Goal: Transaction & Acquisition: Purchase product/service

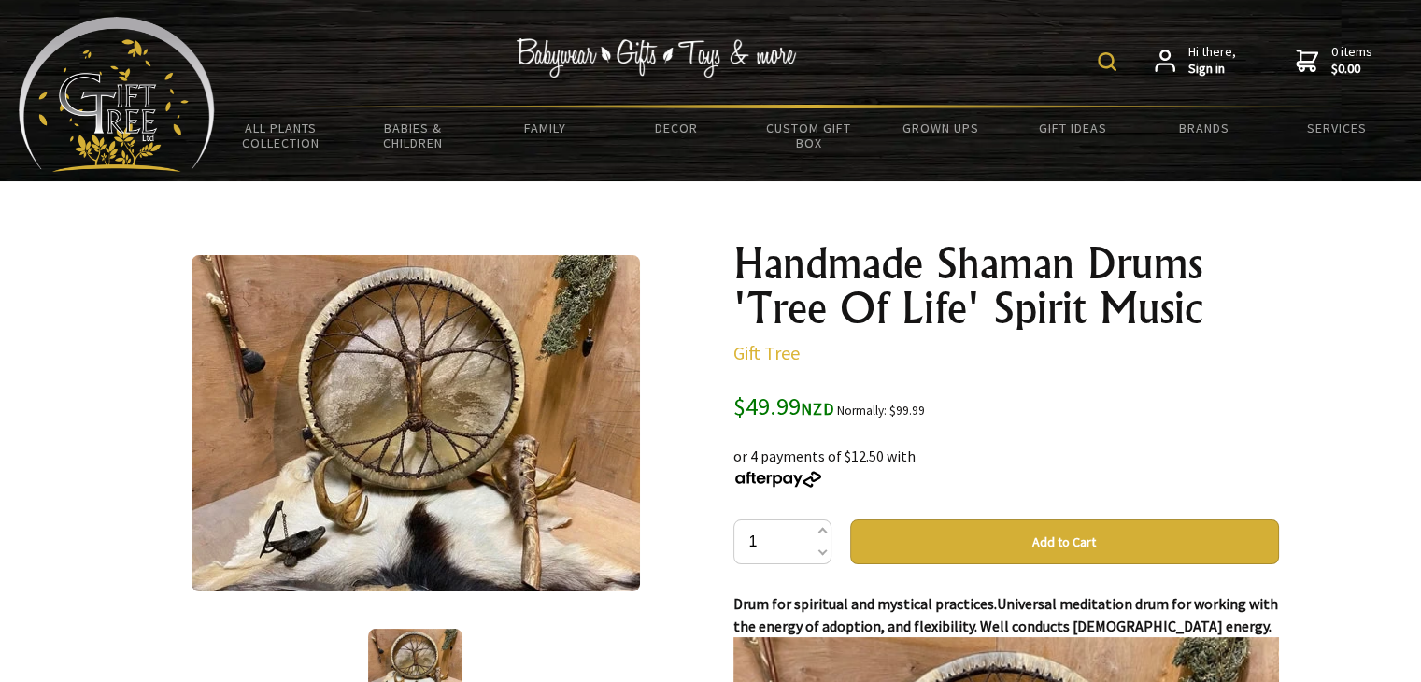
scroll to position [3, 0]
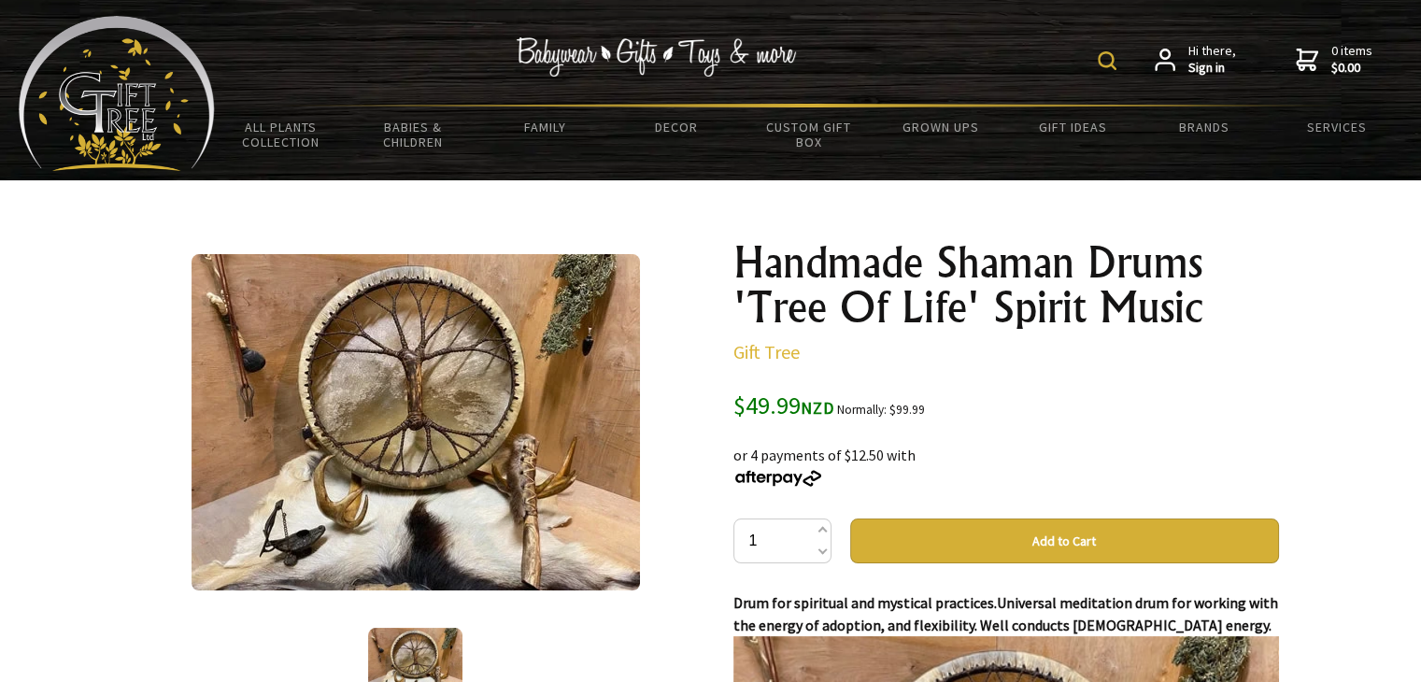
click at [432, 455] on img at bounding box center [416, 422] width 448 height 336
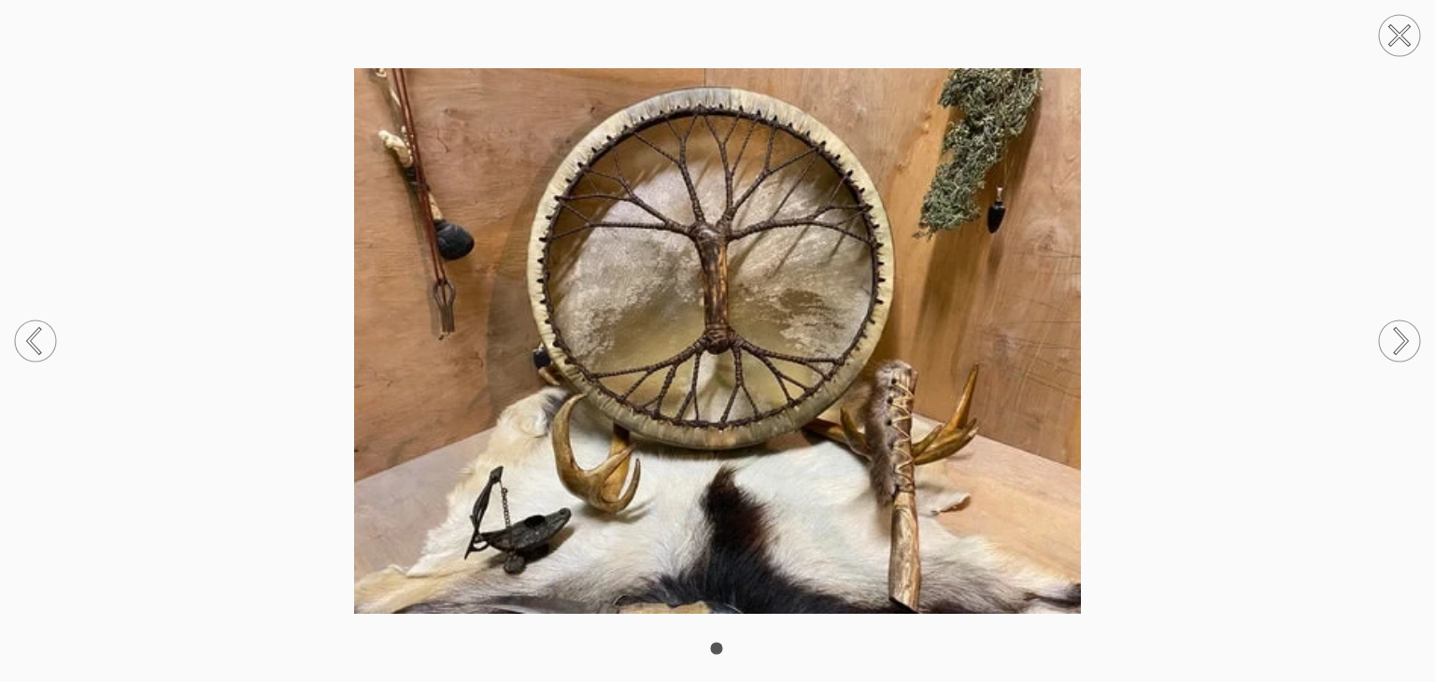
click at [1388, 57] on icon at bounding box center [1399, 35] width 71 height 71
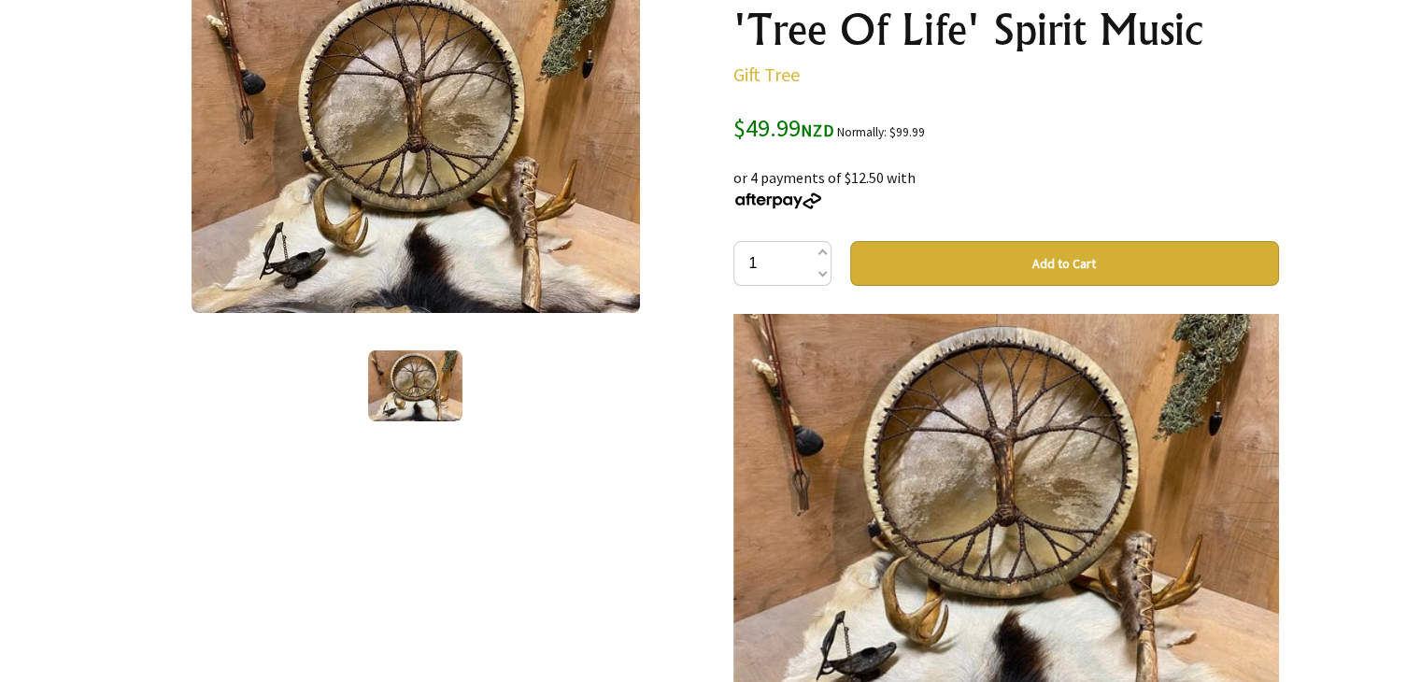
scroll to position [0, 0]
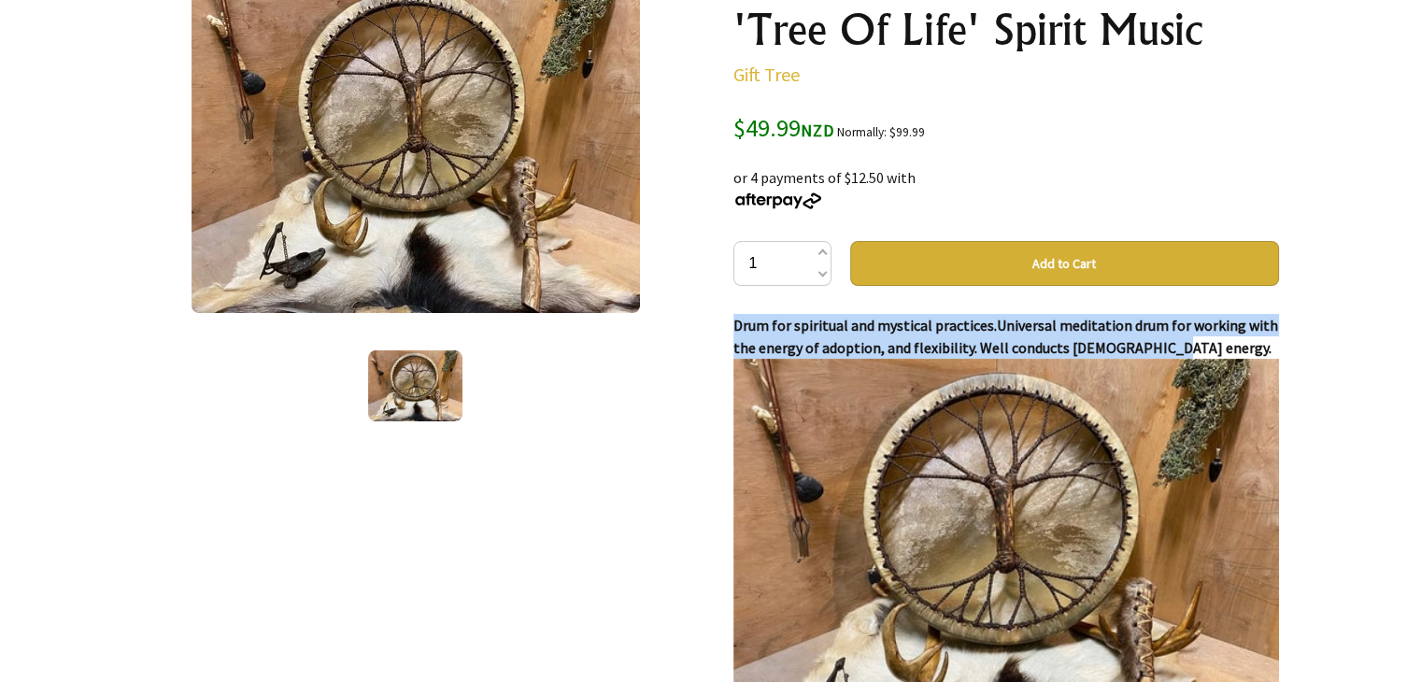
drag, startPoint x: 1164, startPoint y: 351, endPoint x: 725, endPoint y: 320, distance: 440.3
click at [725, 320] on div "Handmade Shaman Drums 'Tree Of Life' Spirit Music Gift Tree $49.99 NZD Normally…" at bounding box center [1007, 521] width 576 height 1147
copy strong "Drum for spiritual and mystical practices.Universal meditation drum for working…"
click at [725, 320] on div "Handmade Shaman Drums 'Tree Of Life' Spirit Music Gift Tree $49.99 NZD Normally…" at bounding box center [1007, 521] width 576 height 1147
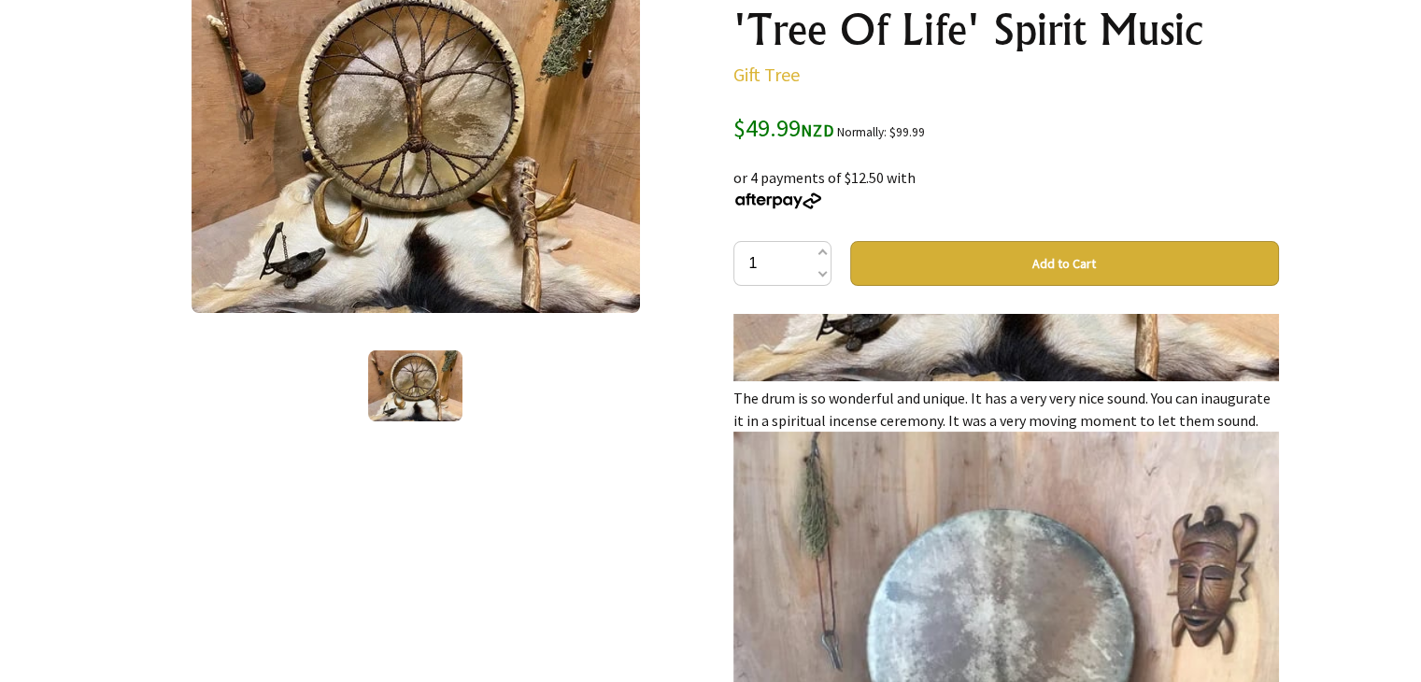
scroll to position [388, 0]
drag, startPoint x: 817, startPoint y: 427, endPoint x: 754, endPoint y: 416, distance: 63.6
click at [754, 416] on p "Drum for spiritual and mystical practices.Universal meditation drum for working…" at bounding box center [1006, 534] width 546 height 1216
click at [715, 423] on div "1 /1 Handmade Shaman Drums 'Tree Of Life' Spirit Music Gift Tree $49.99 NZD Nor…" at bounding box center [711, 521] width 1166 height 1147
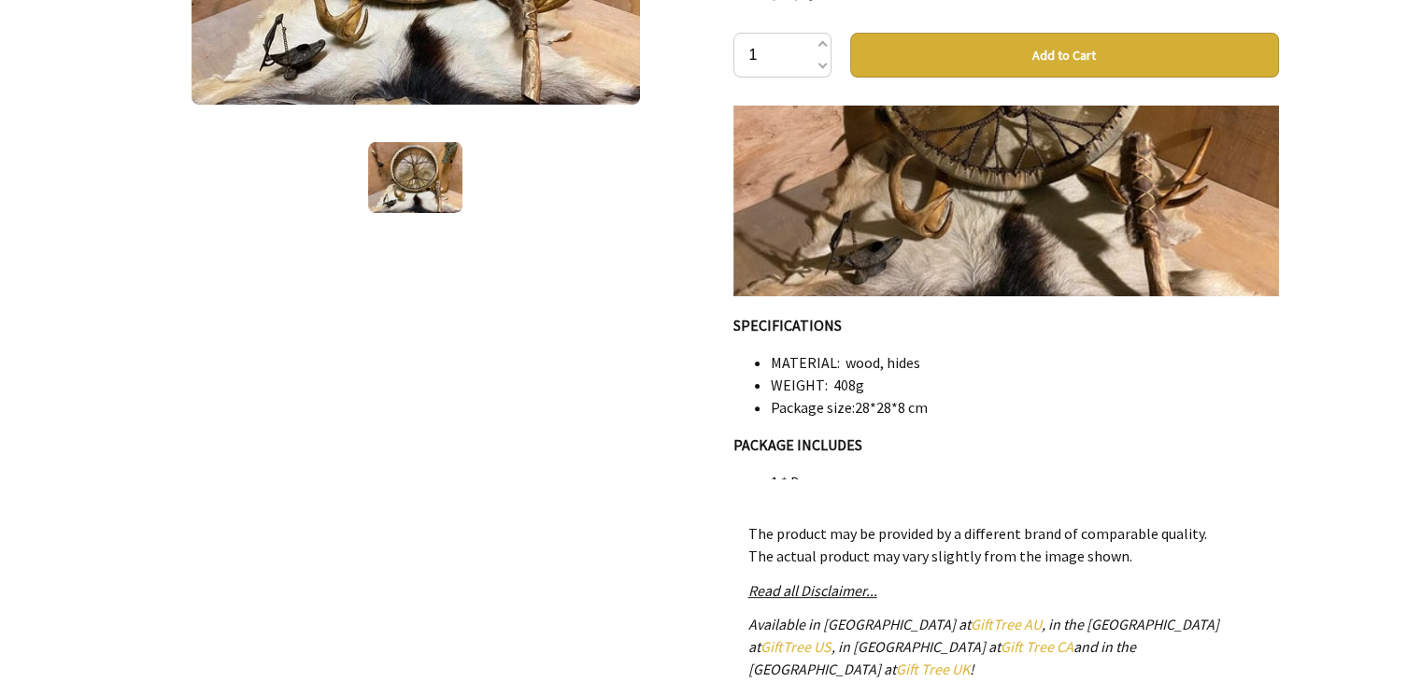
scroll to position [488, 0]
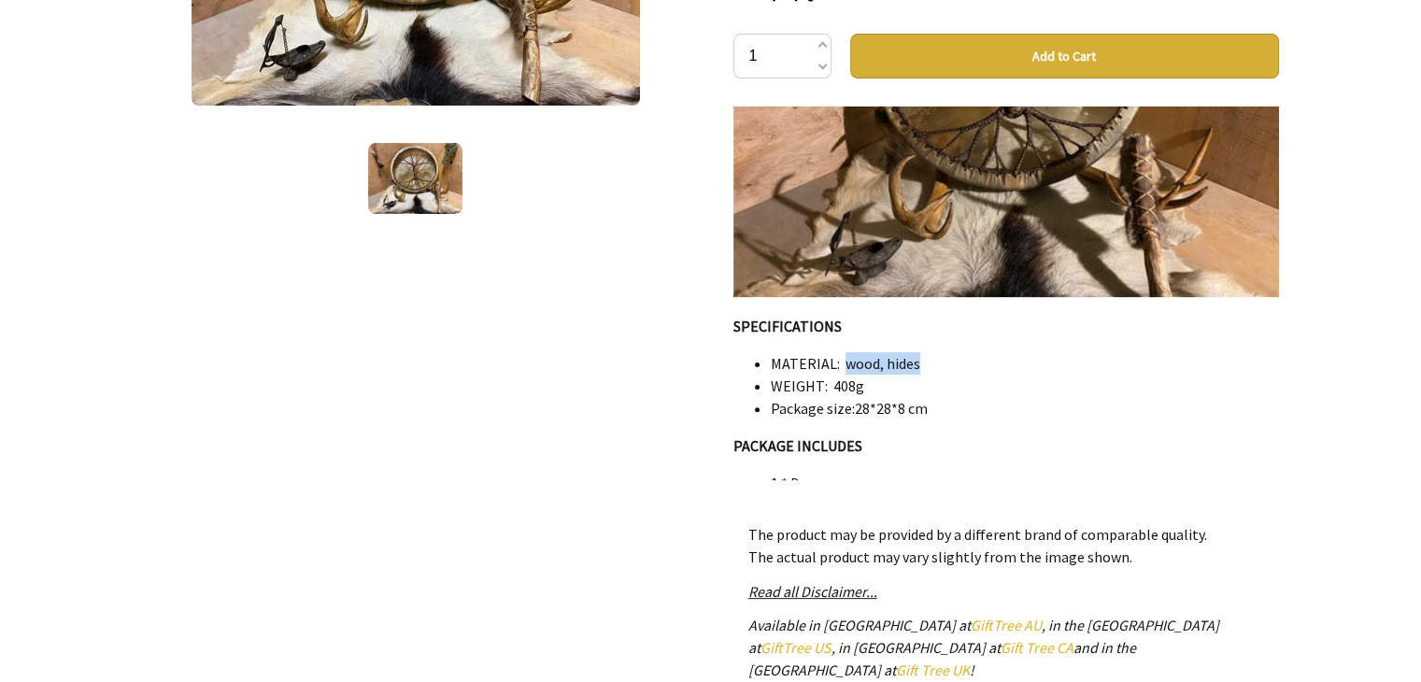
drag, startPoint x: 920, startPoint y: 311, endPoint x: 847, endPoint y: 301, distance: 74.5
click at [847, 352] on li "MATERIAL: wood, hides" at bounding box center [1025, 363] width 508 height 22
copy li "wood, hides"
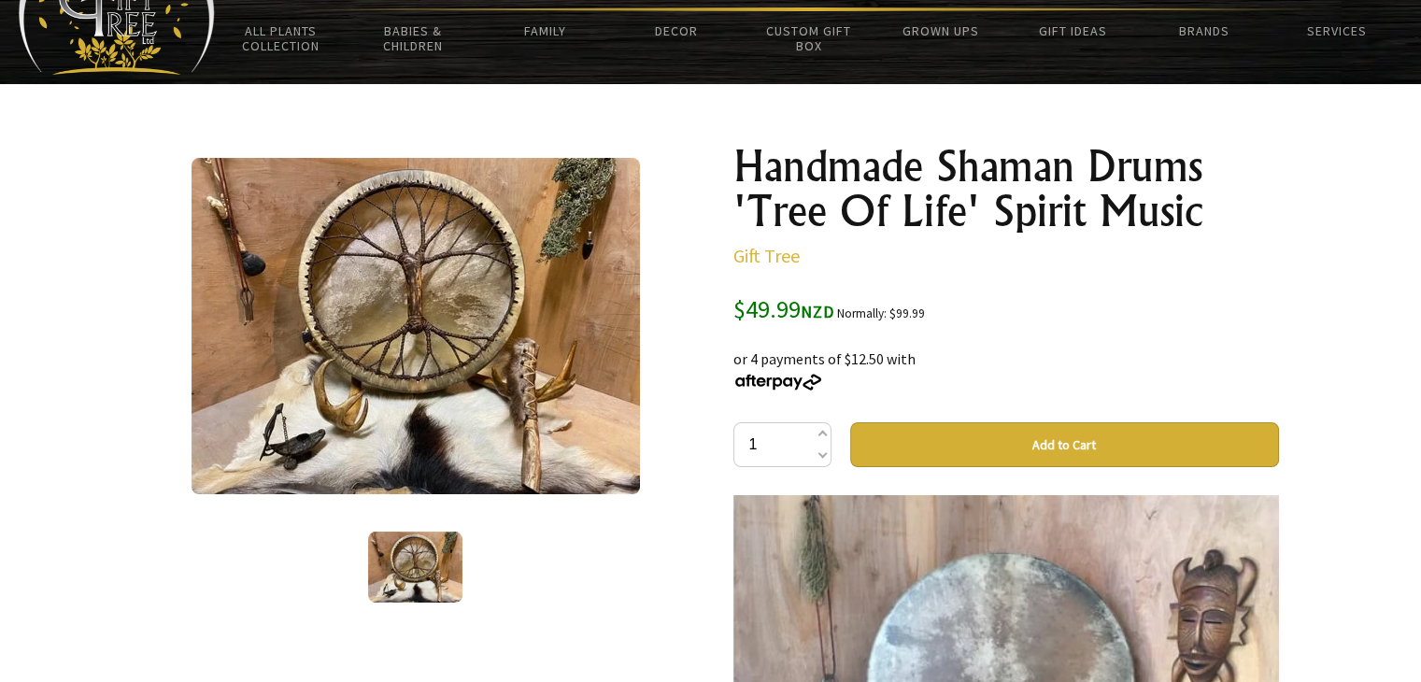
scroll to position [0, 0]
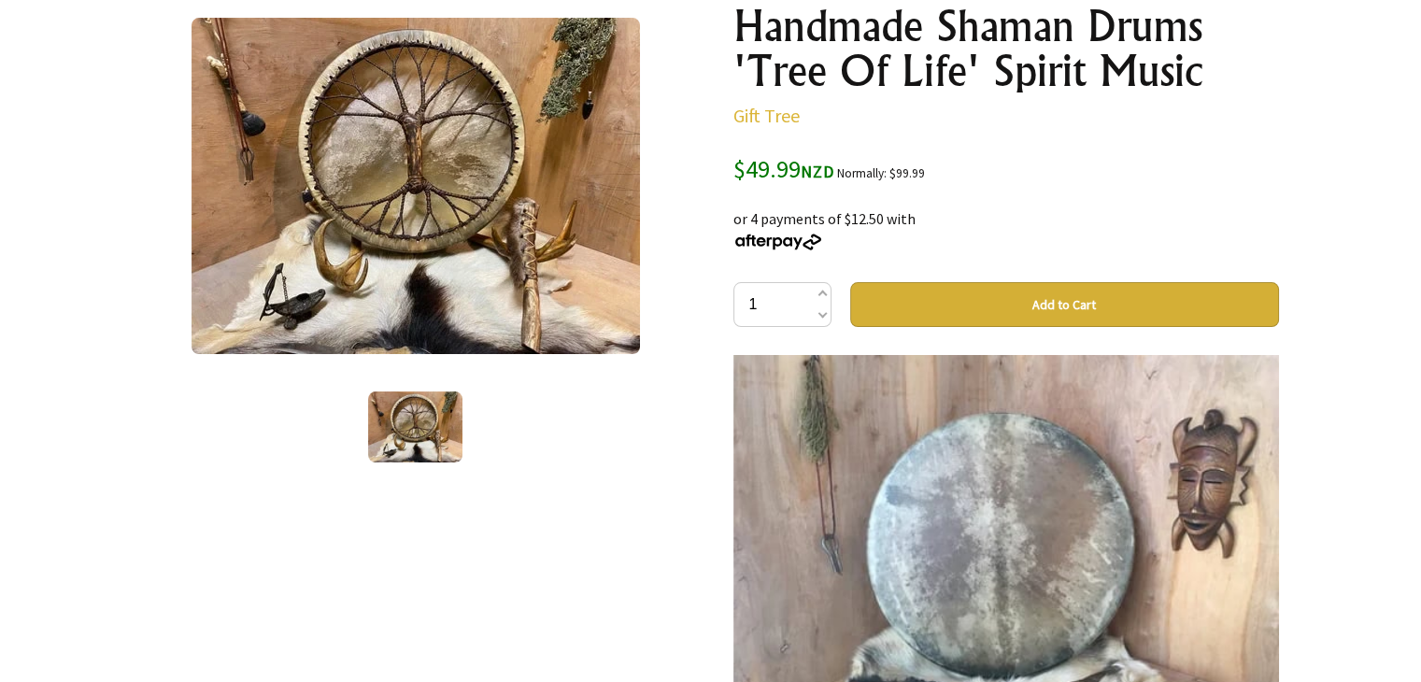
scroll to position [239, 0]
click at [989, 302] on button "Add to Cart" at bounding box center [1064, 304] width 429 height 45
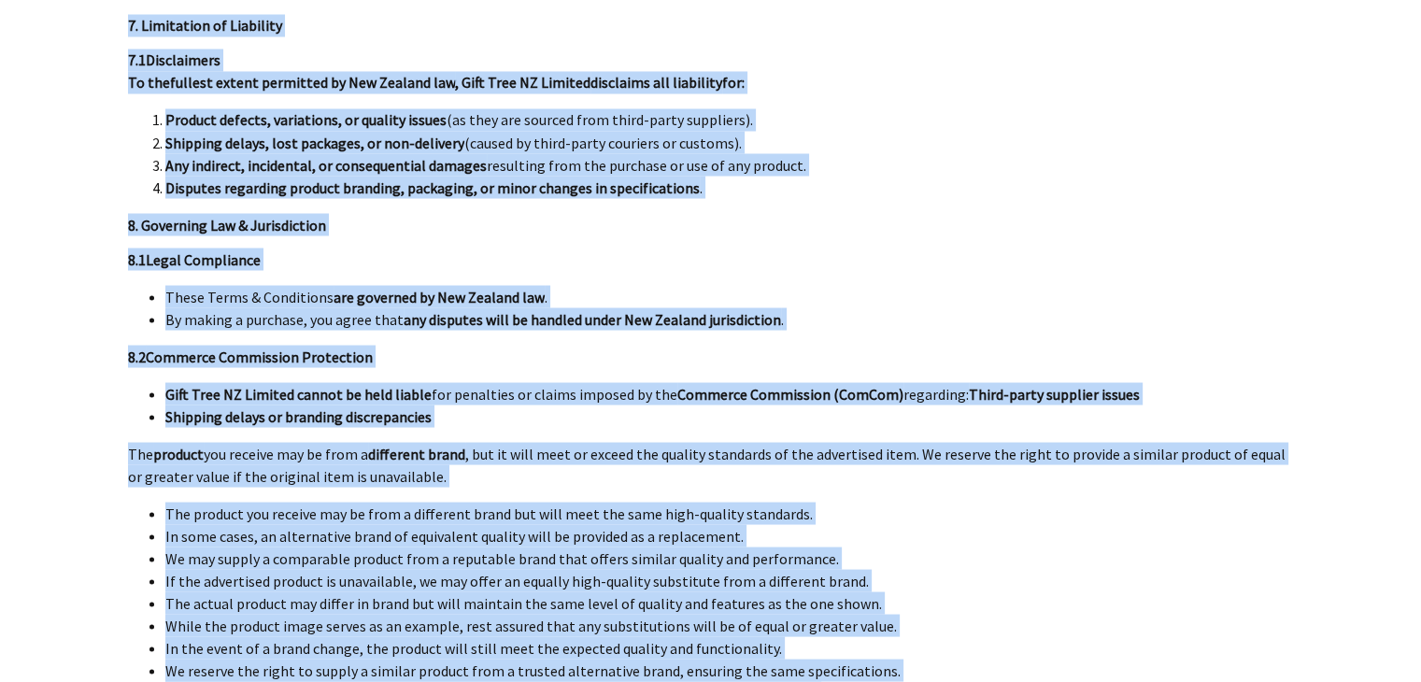
scroll to position [3842, 0]
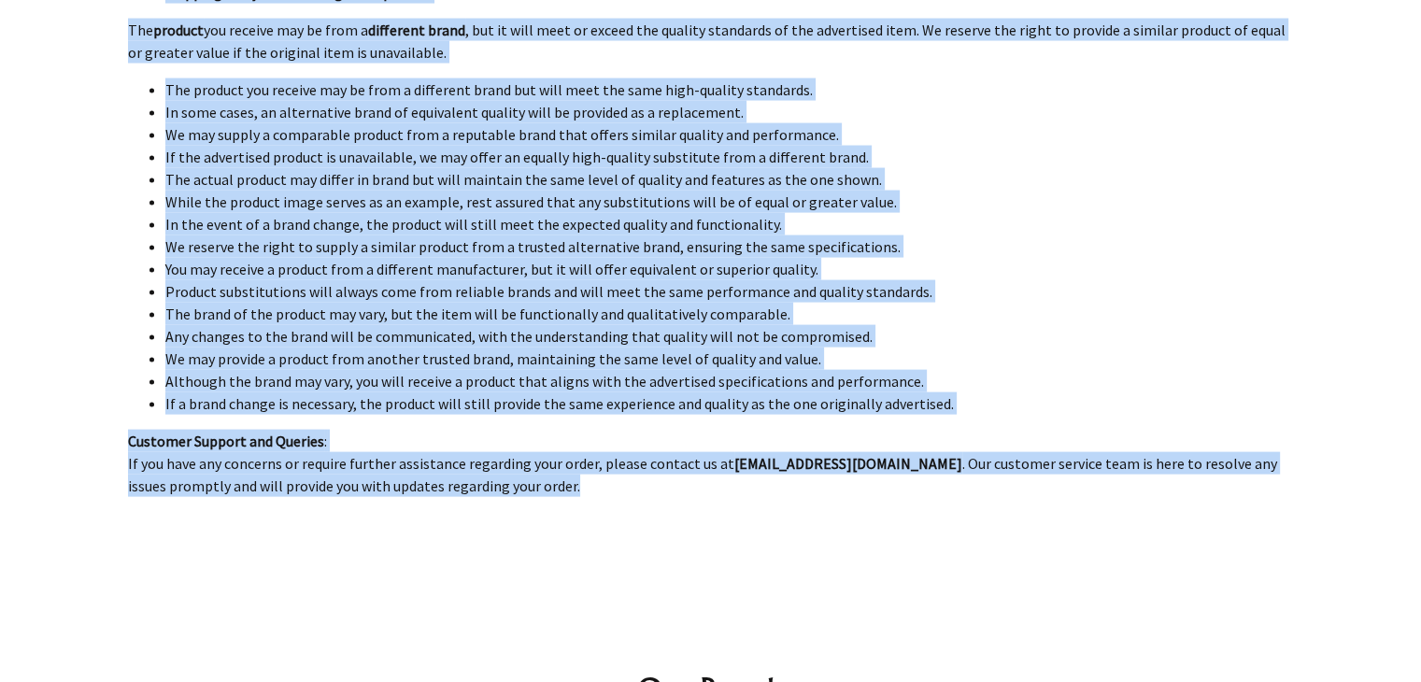
drag, startPoint x: 121, startPoint y: 241, endPoint x: 573, endPoint y: 480, distance: 511.6
copy section "Disclaimer Product Availability : We make every effort to ensure stock availabi…"
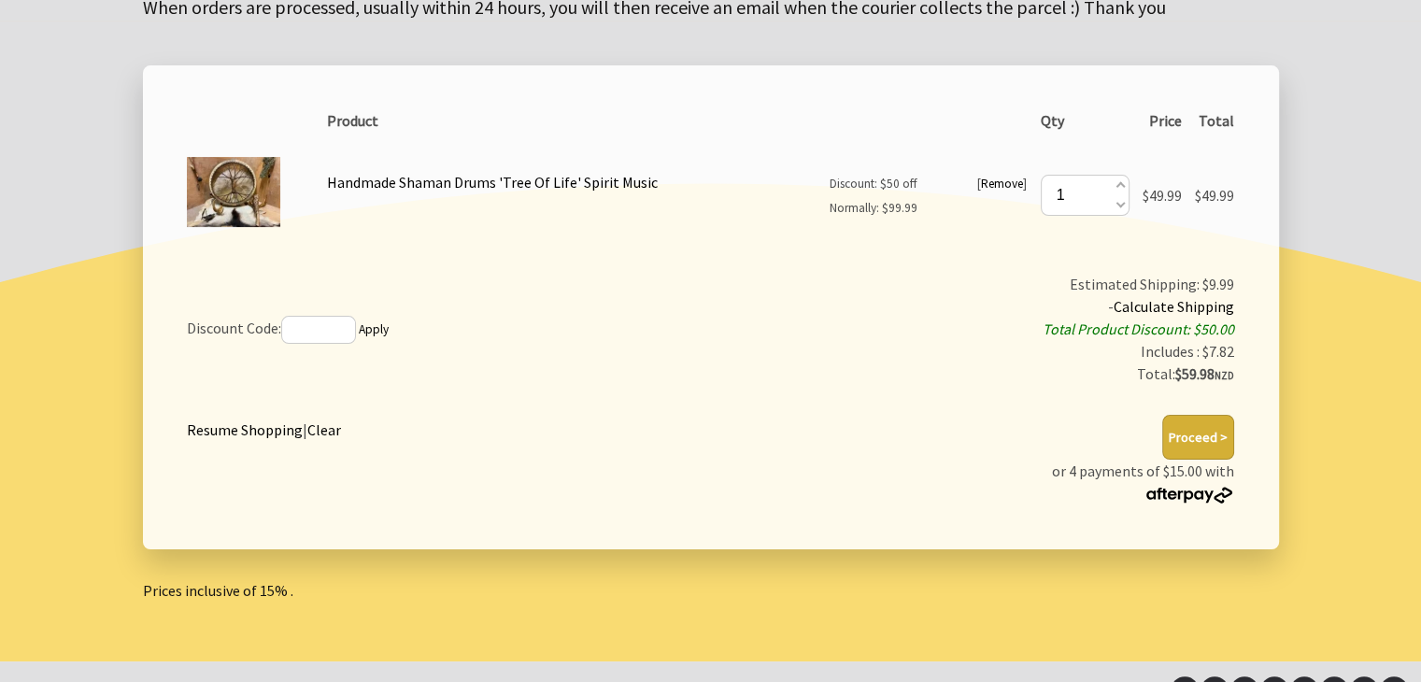
scroll to position [314, 0]
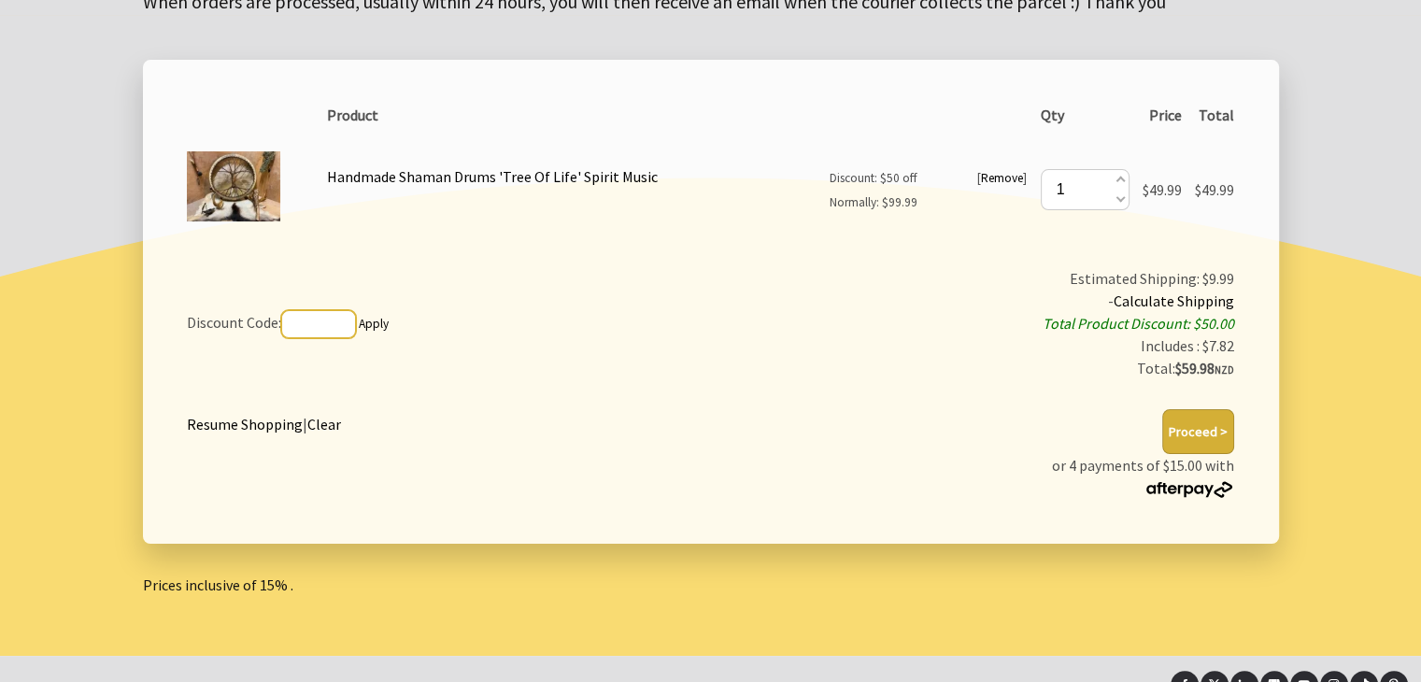
click at [318, 311] on input "text" at bounding box center [318, 324] width 75 height 28
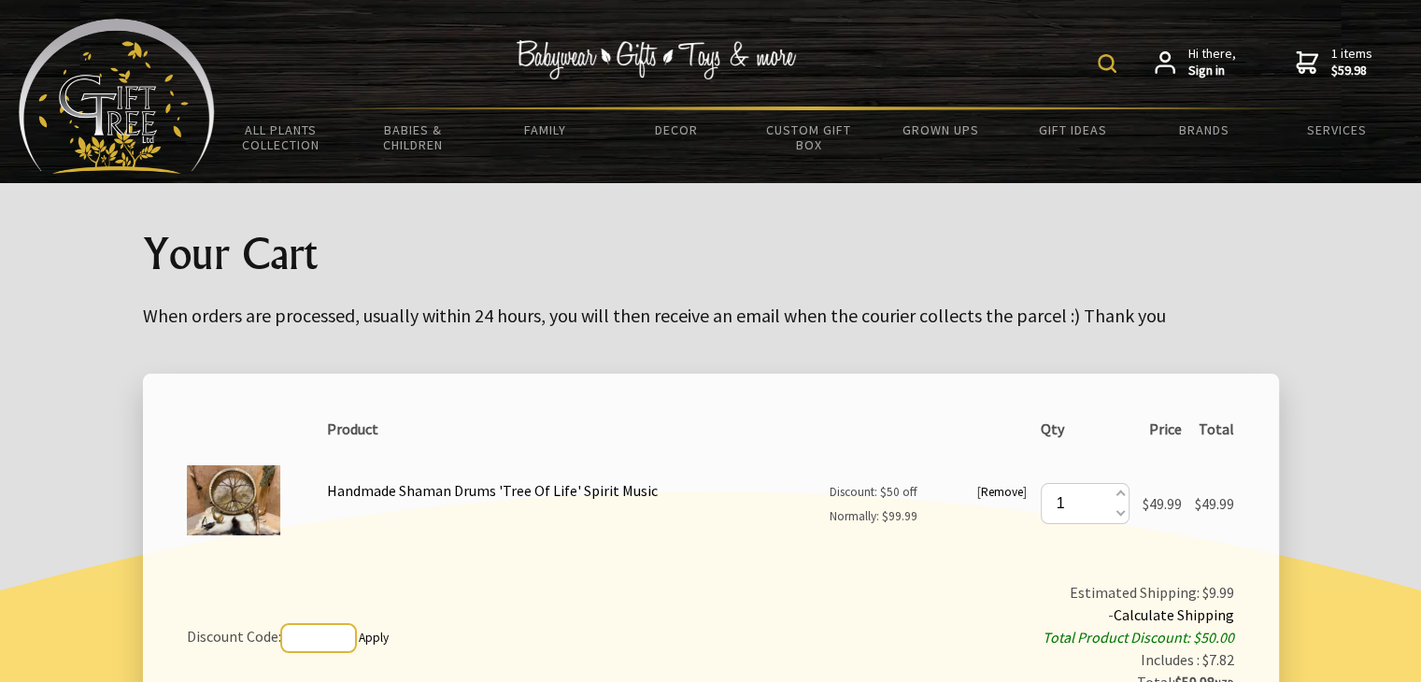
scroll to position [0, 0]
paste input "SAVVYGIFTER"
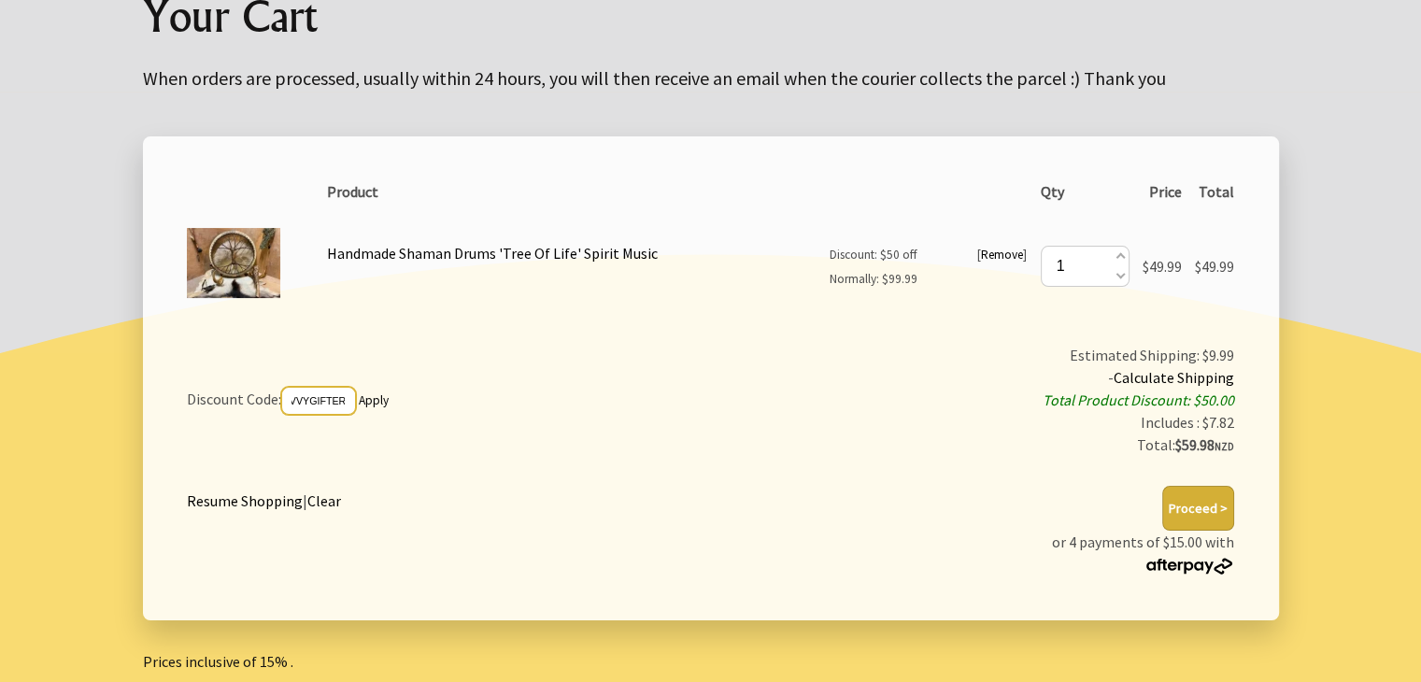
scroll to position [238, 0]
type input "SAVVYGIFTER"
click at [382, 397] on link "Apply" at bounding box center [374, 399] width 30 height 16
click at [382, 409] on link "Apply" at bounding box center [374, 412] width 30 height 16
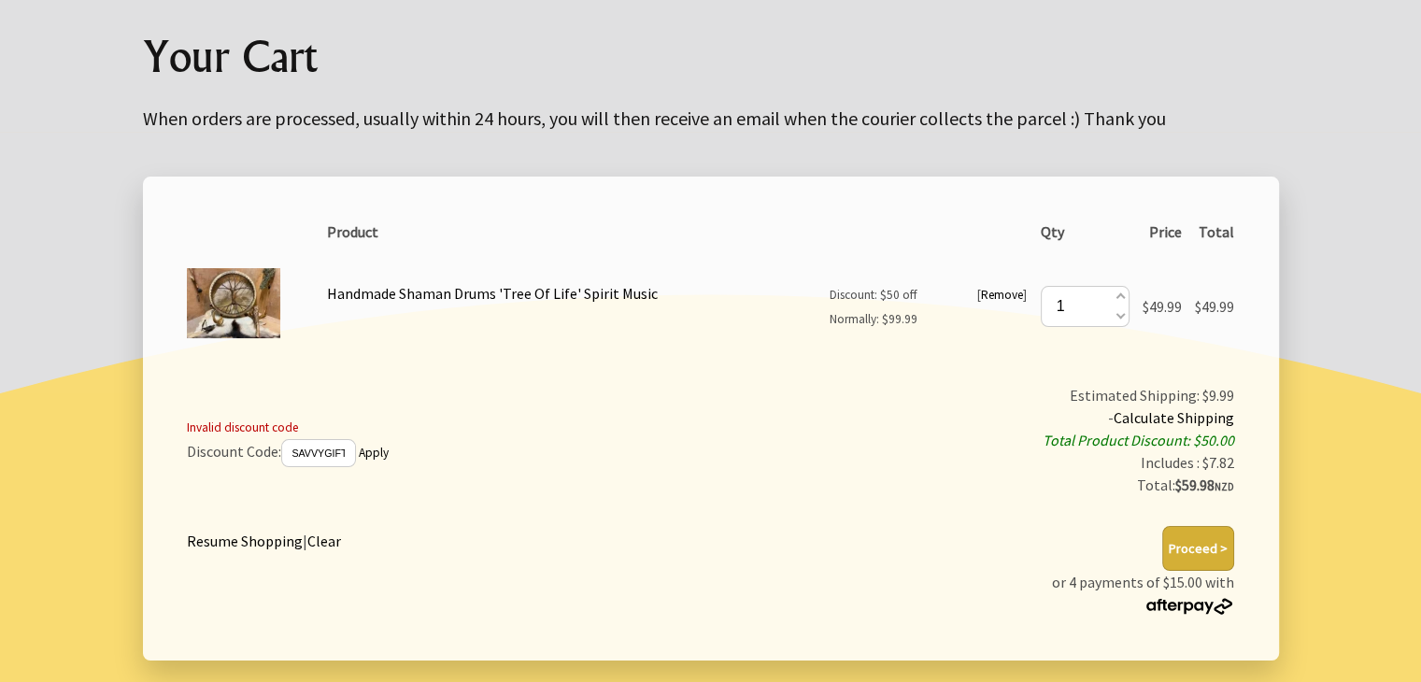
scroll to position [206, 0]
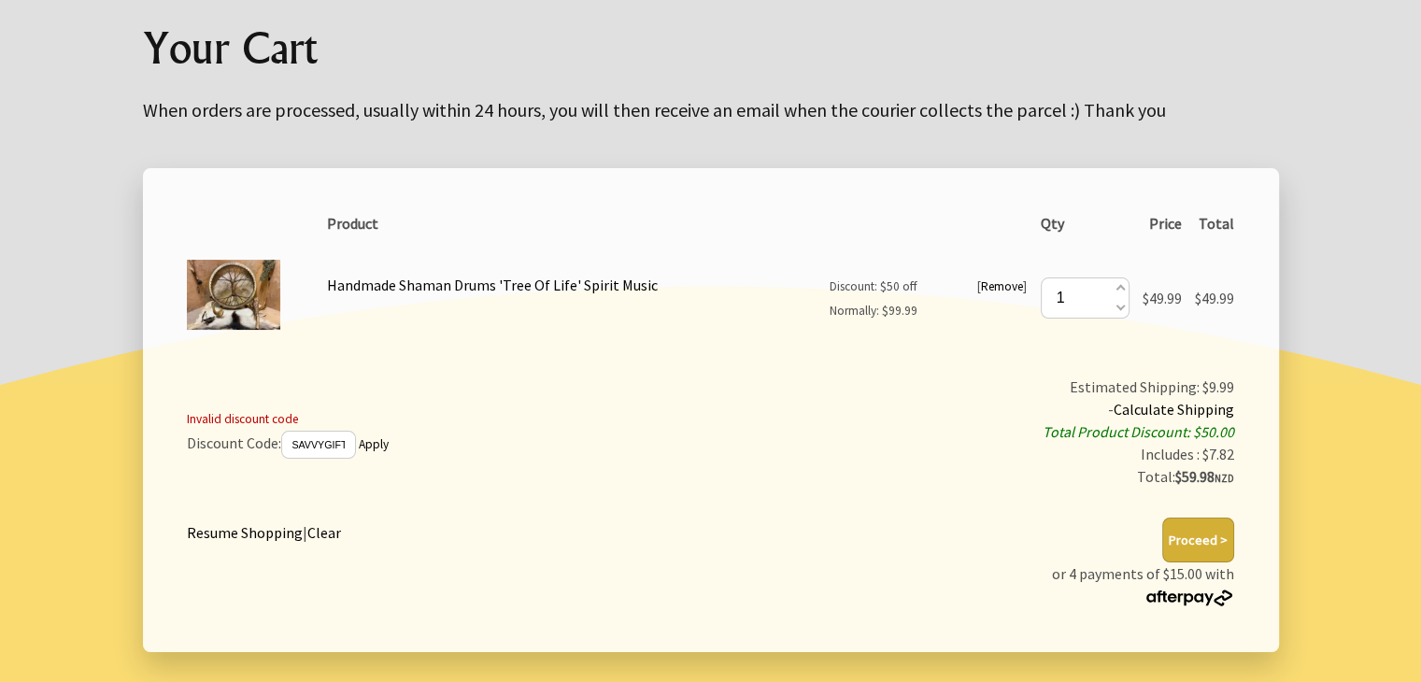
click at [1205, 542] on button "Proceed >" at bounding box center [1198, 540] width 72 height 45
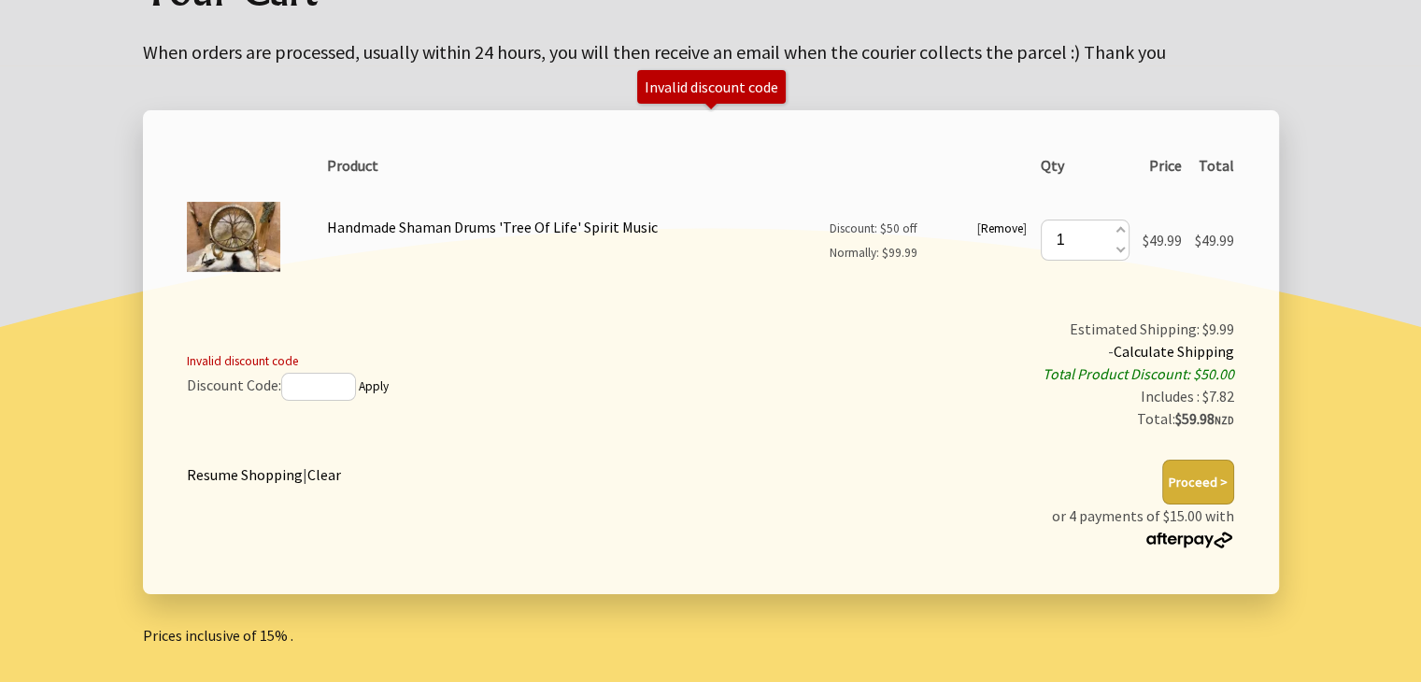
scroll to position [284, 0]
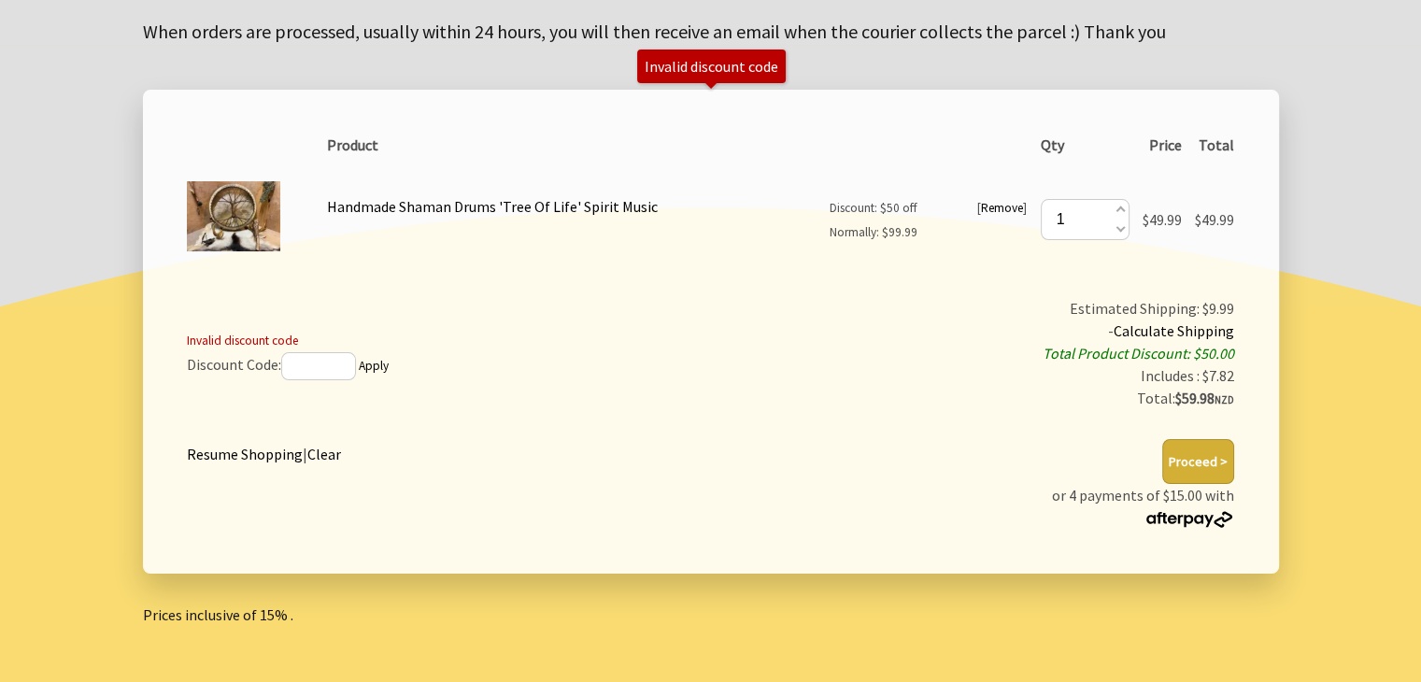
click at [1194, 459] on button "Proceed >" at bounding box center [1198, 461] width 72 height 45
click at [771, 149] on th "Product" at bounding box center [676, 145] width 713 height 36
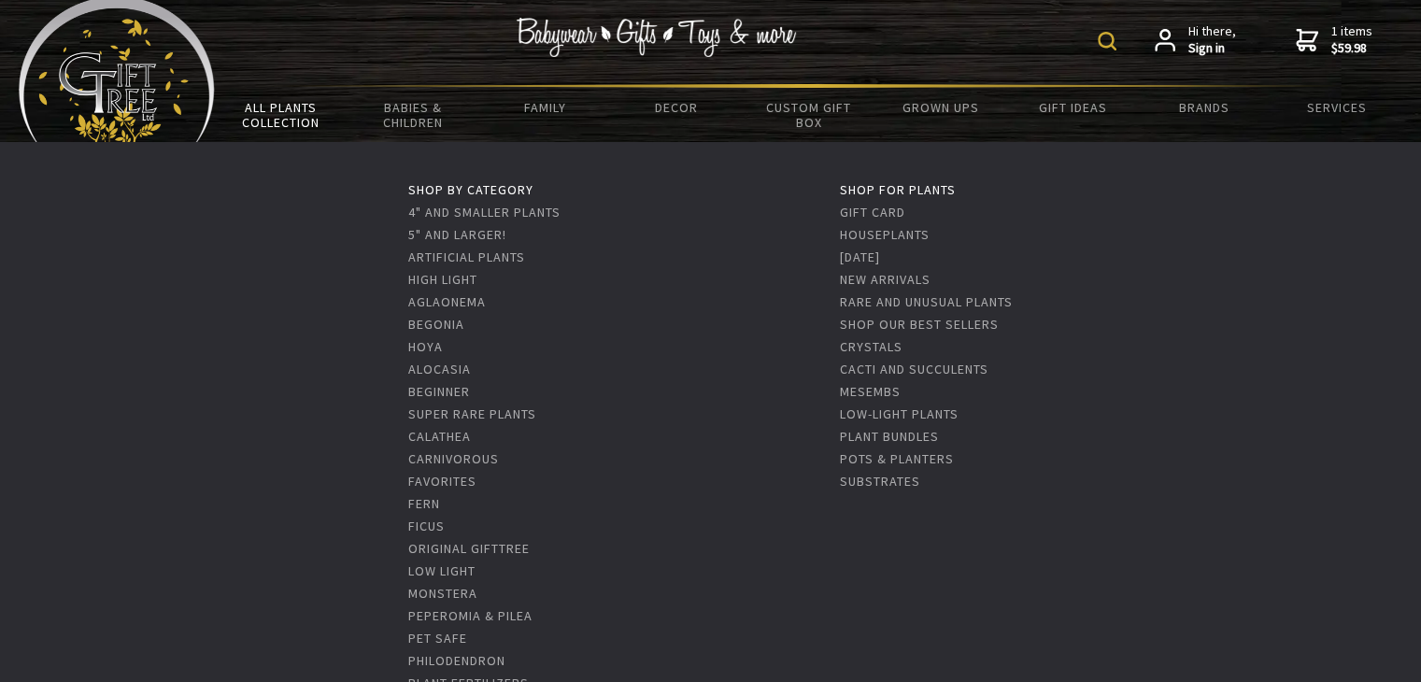
scroll to position [14, 0]
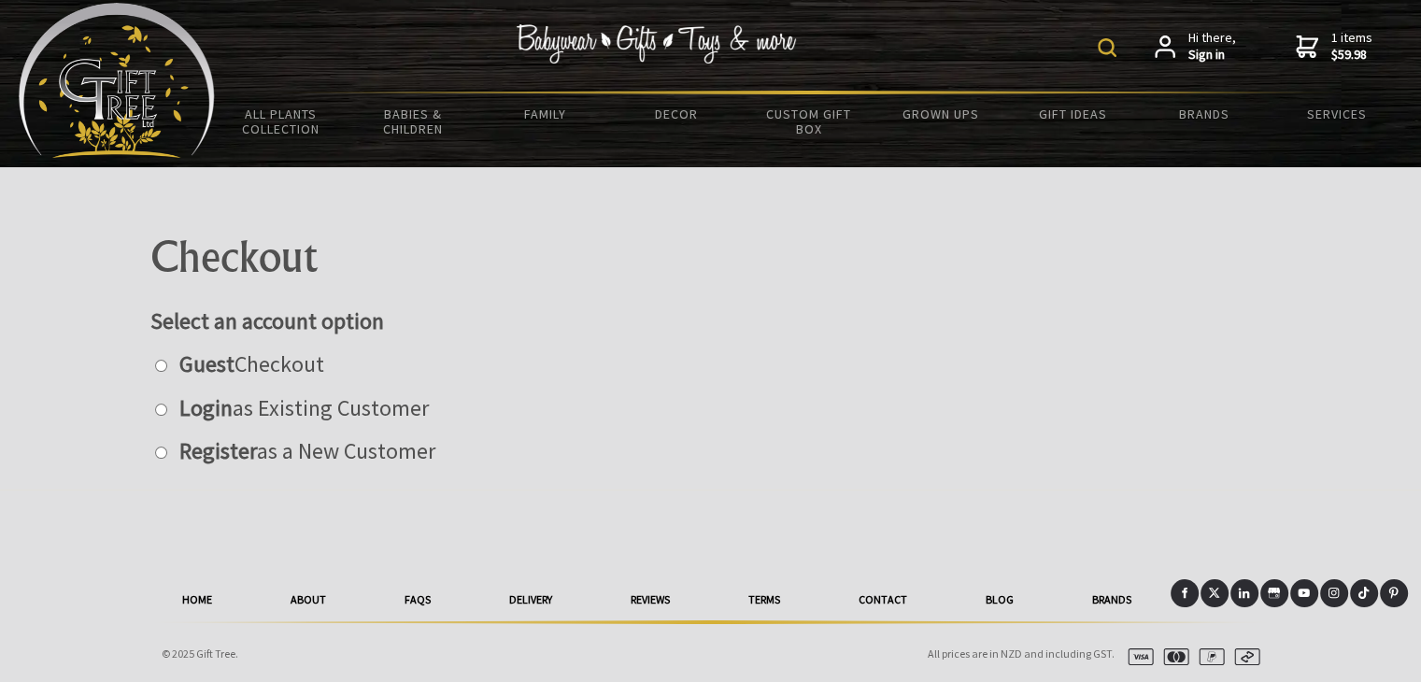
drag, startPoint x: 129, startPoint y: 240, endPoint x: 469, endPoint y: 463, distance: 406.9
click at [469, 463] on div "Checkout Select an account option Guest Checkout Login as Existing Customer Reg…" at bounding box center [711, 328] width 1166 height 322
copy div "Checkout Select an account option Guest Checkout Login as Existing Customer Reg…"
click at [160, 451] on input "radio" at bounding box center [161, 453] width 12 height 12
radio input "true"
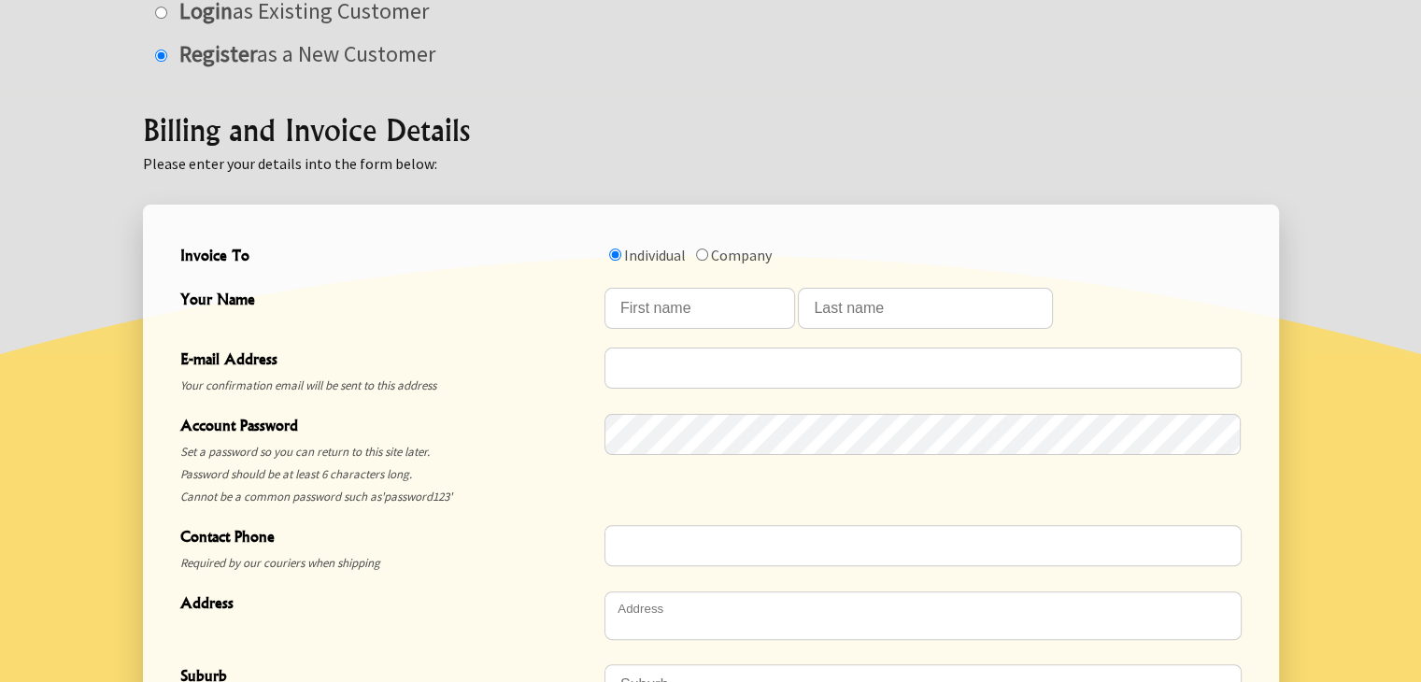
scroll to position [423, 0]
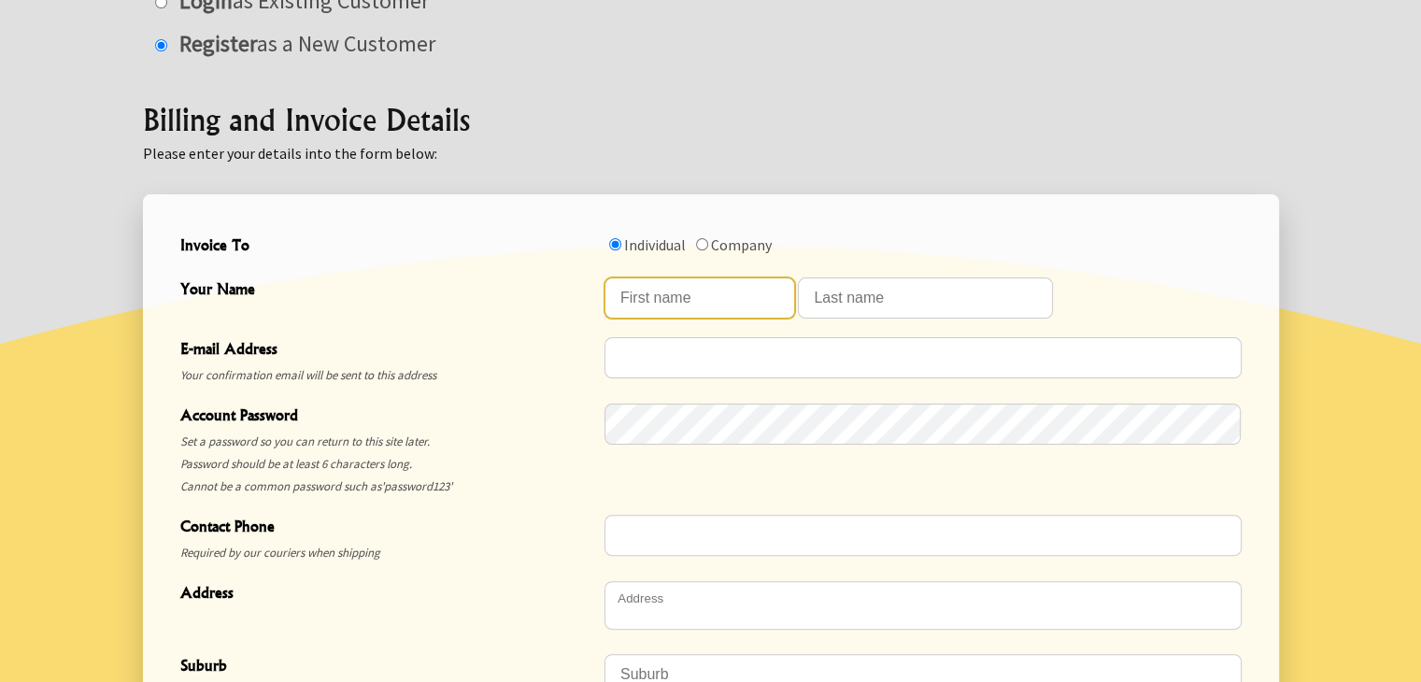
click at [662, 317] on input "Your Name" at bounding box center [700, 298] width 191 height 41
type input "Andrés"
type input "Maldonado"
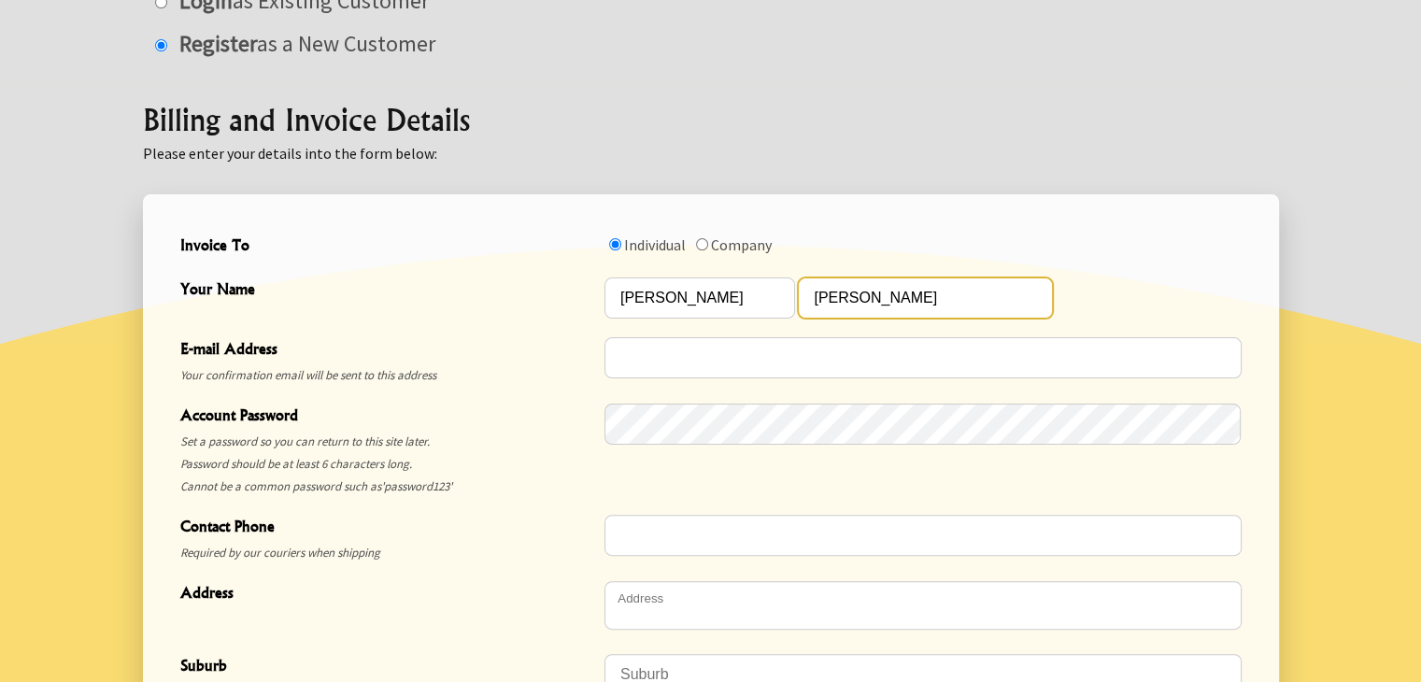
type input "andrescmaldonadom@gmail.com"
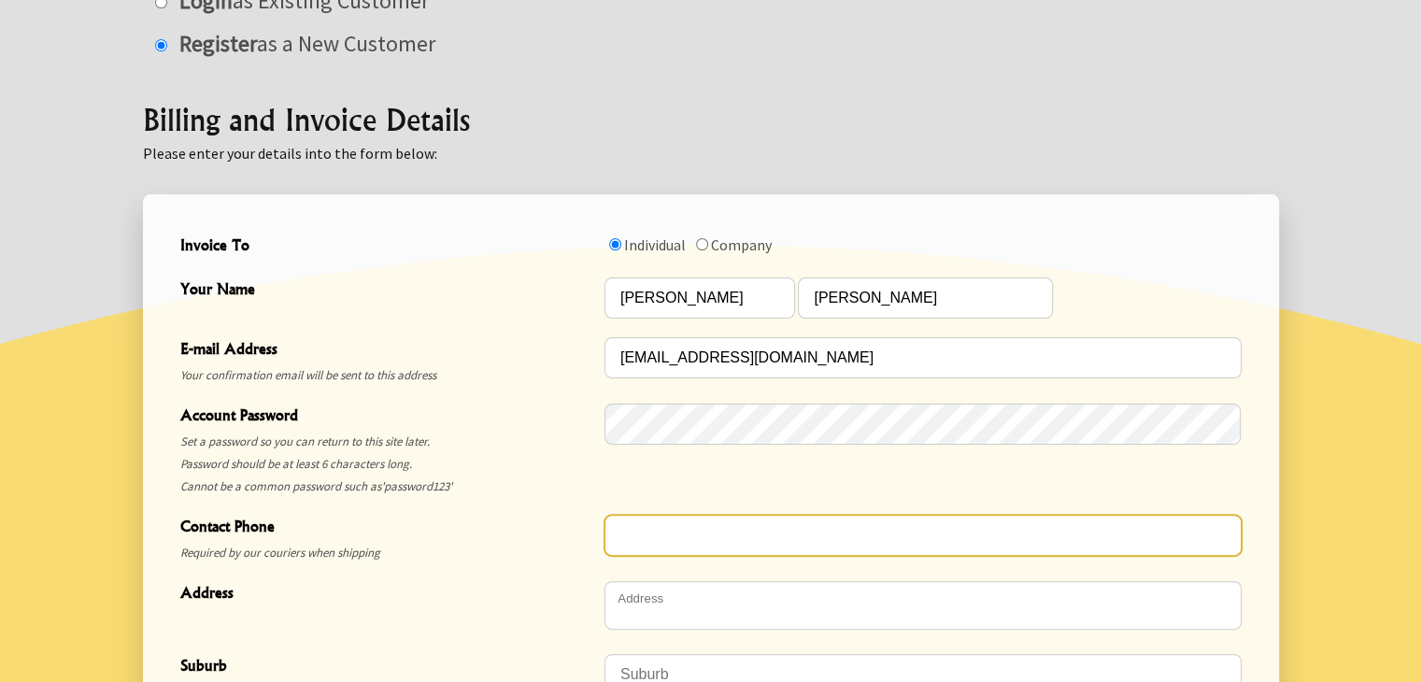
click at [697, 553] on input "Contact Phone" at bounding box center [923, 535] width 637 height 41
type input "[PHONE_NUMBER]"
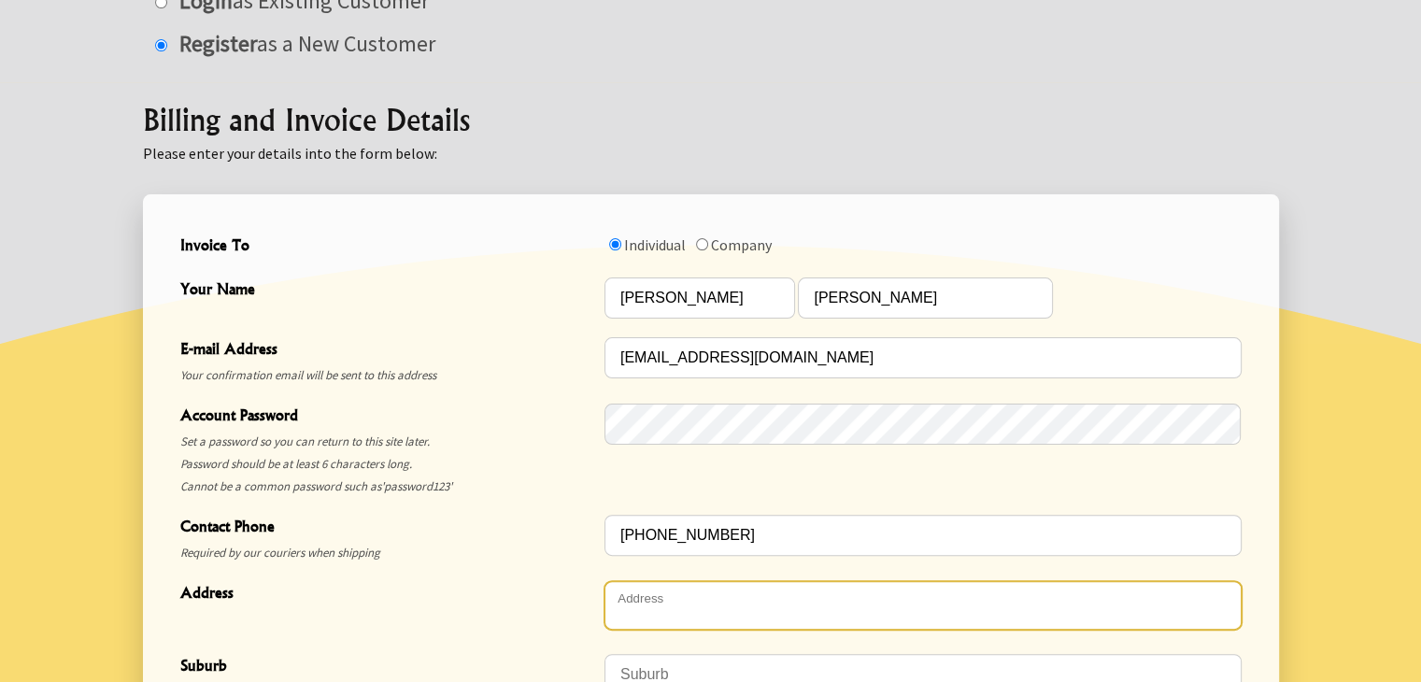
click at [669, 618] on textarea "Address" at bounding box center [923, 605] width 637 height 49
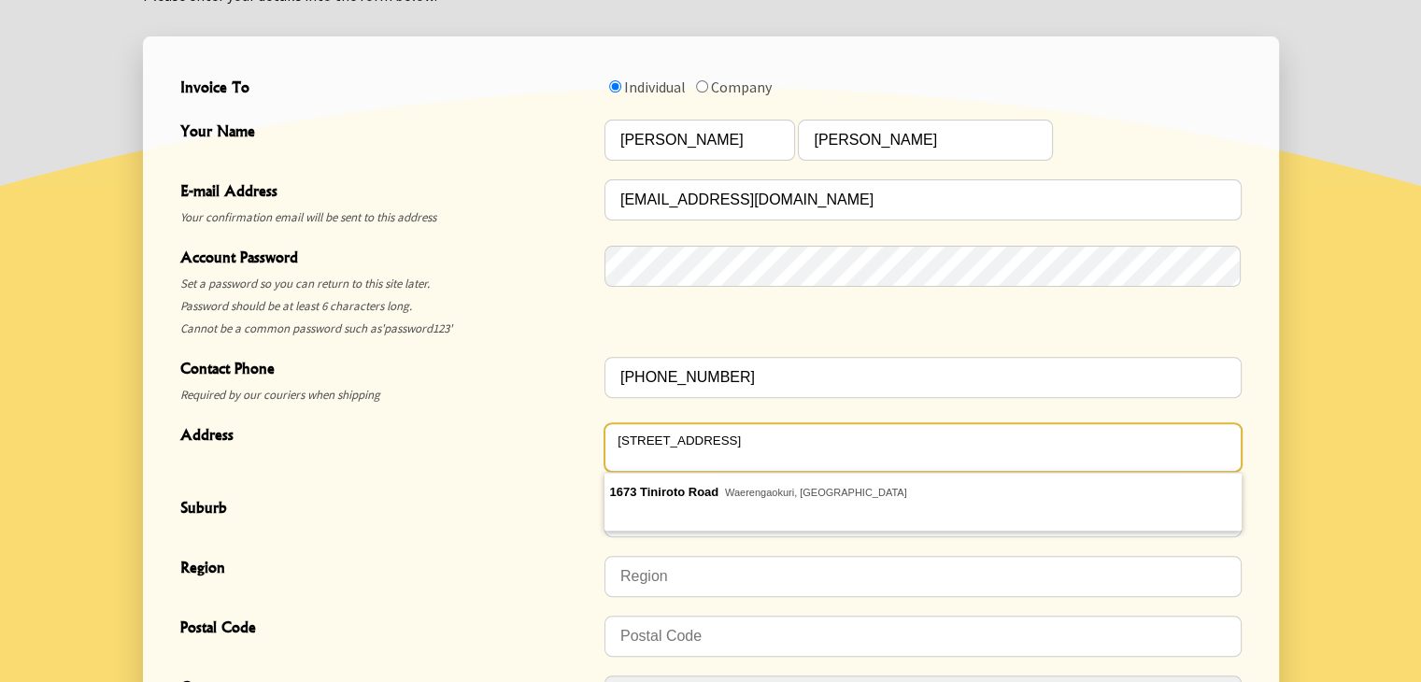
scroll to position [583, 0]
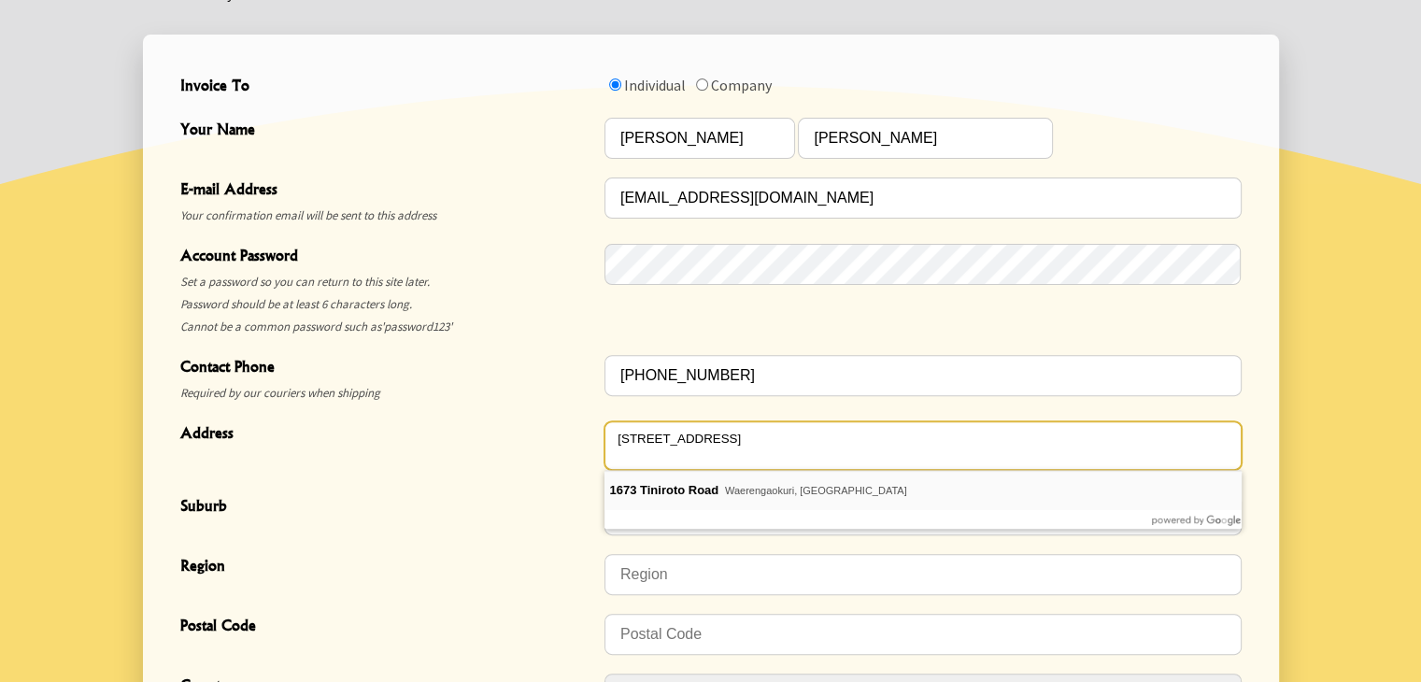
type textarea "[STREET_ADDRESS]"
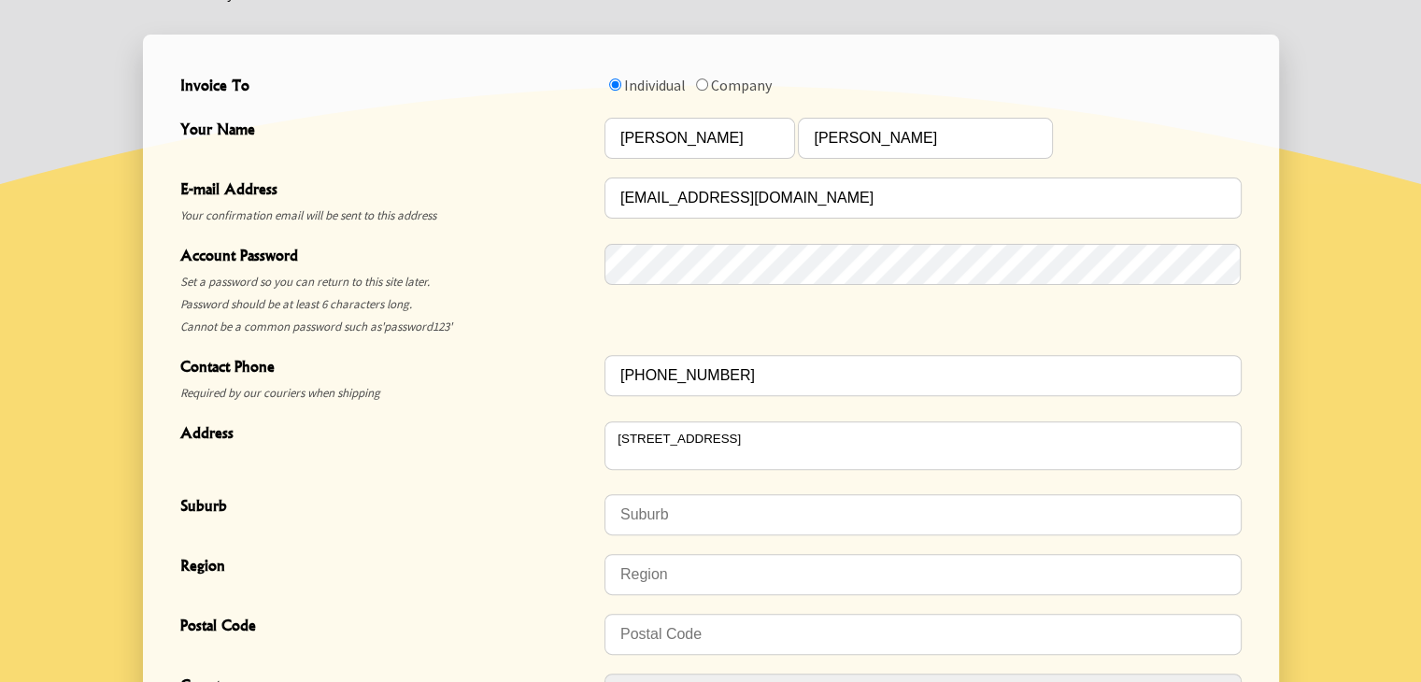
type input "Waerengaokuri"
type input "4072"
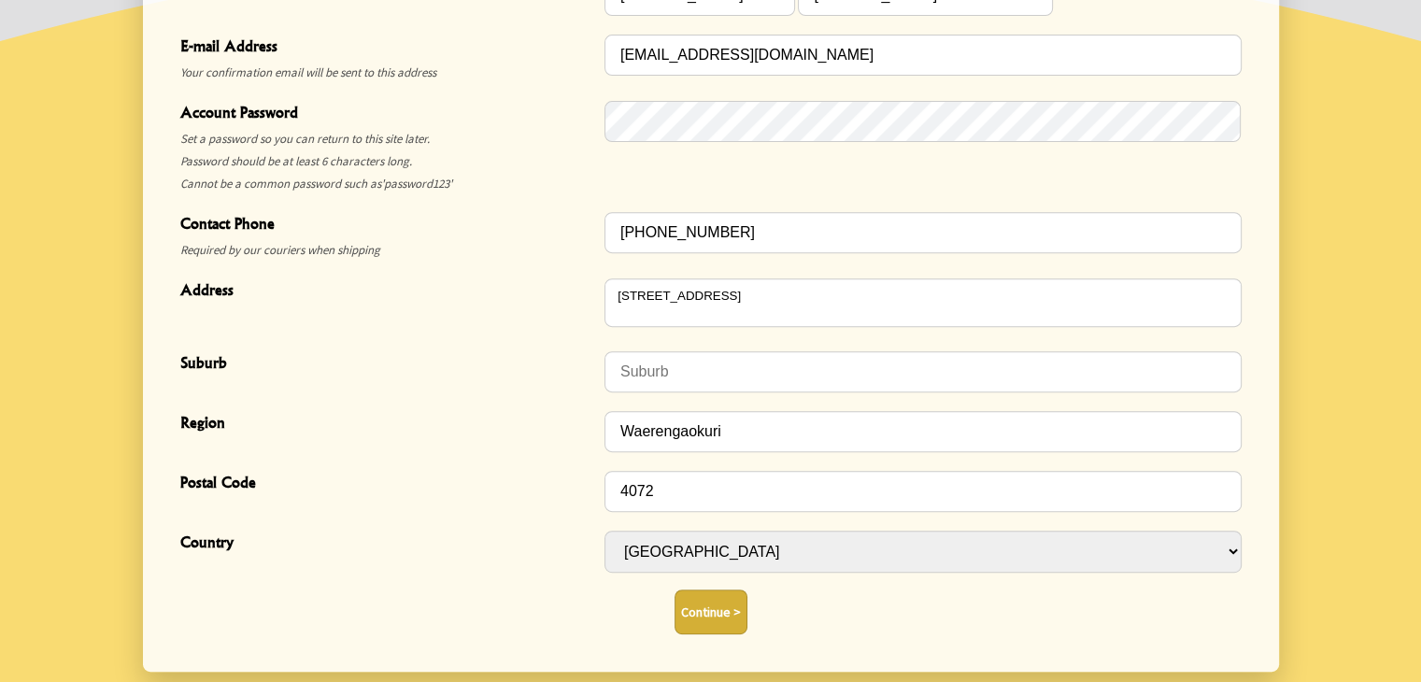
scroll to position [744, 0]
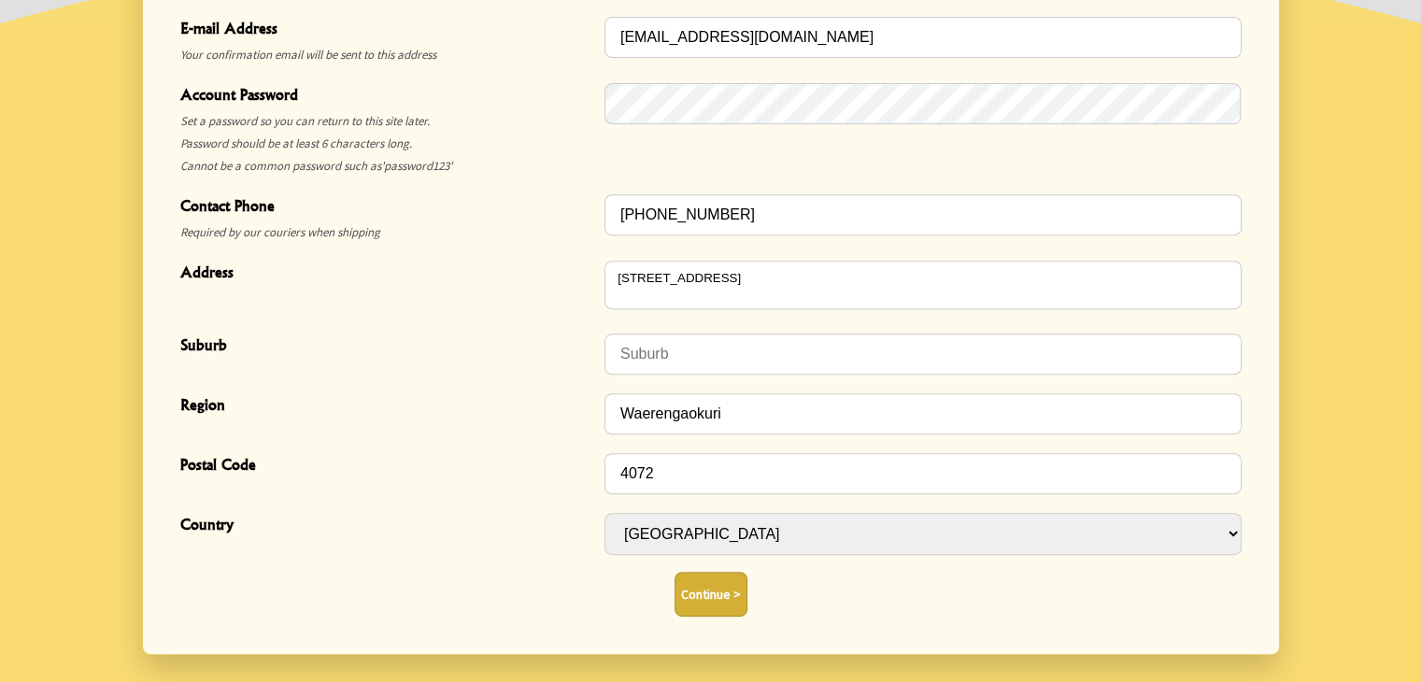
click at [716, 599] on button "Continue >" at bounding box center [711, 594] width 73 height 45
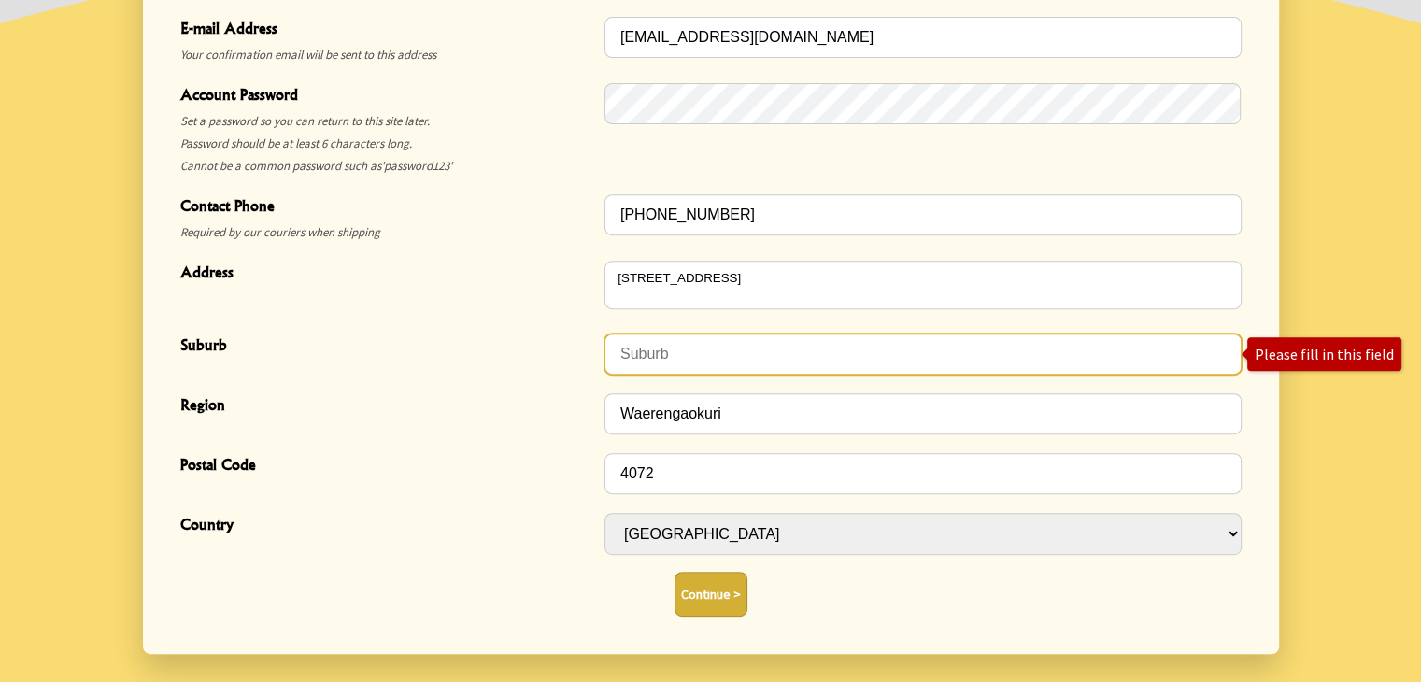
click at [684, 354] on input "Suburb" at bounding box center [923, 354] width 637 height 41
type input "Gisborne"
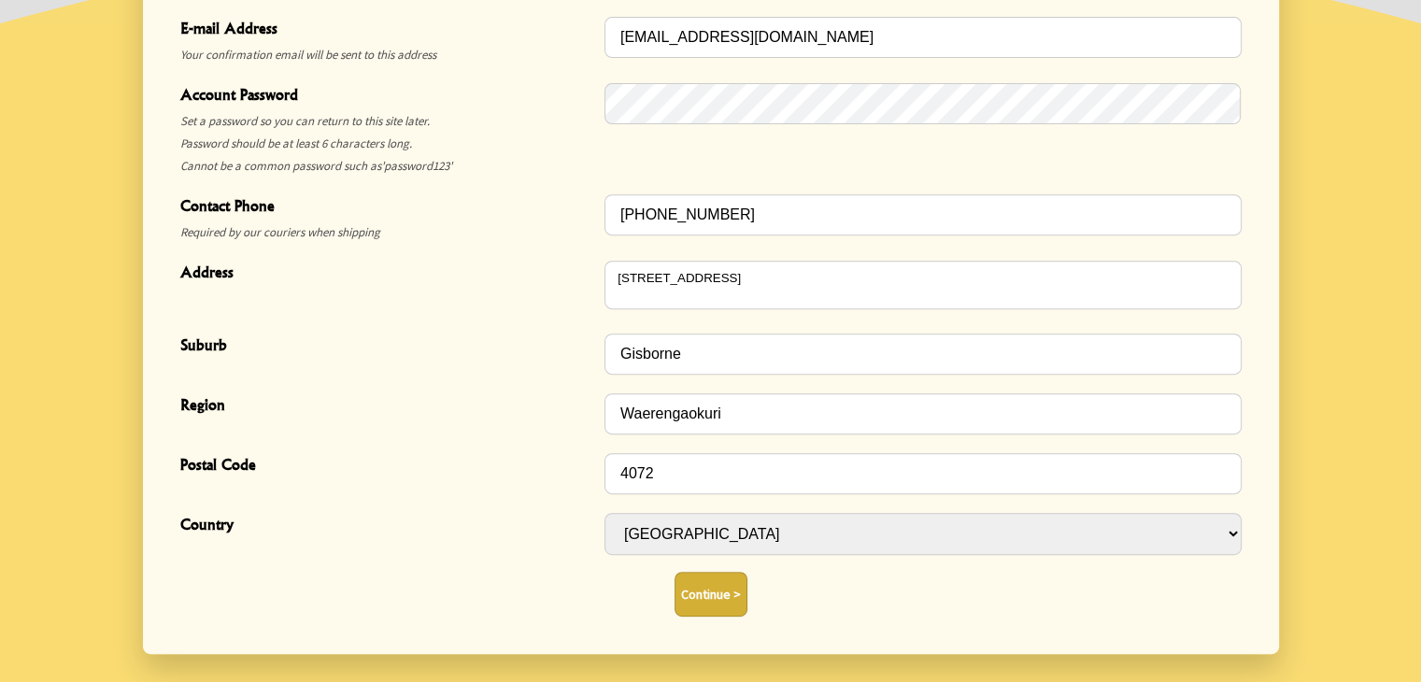
click at [719, 593] on button "Continue >" at bounding box center [711, 594] width 73 height 45
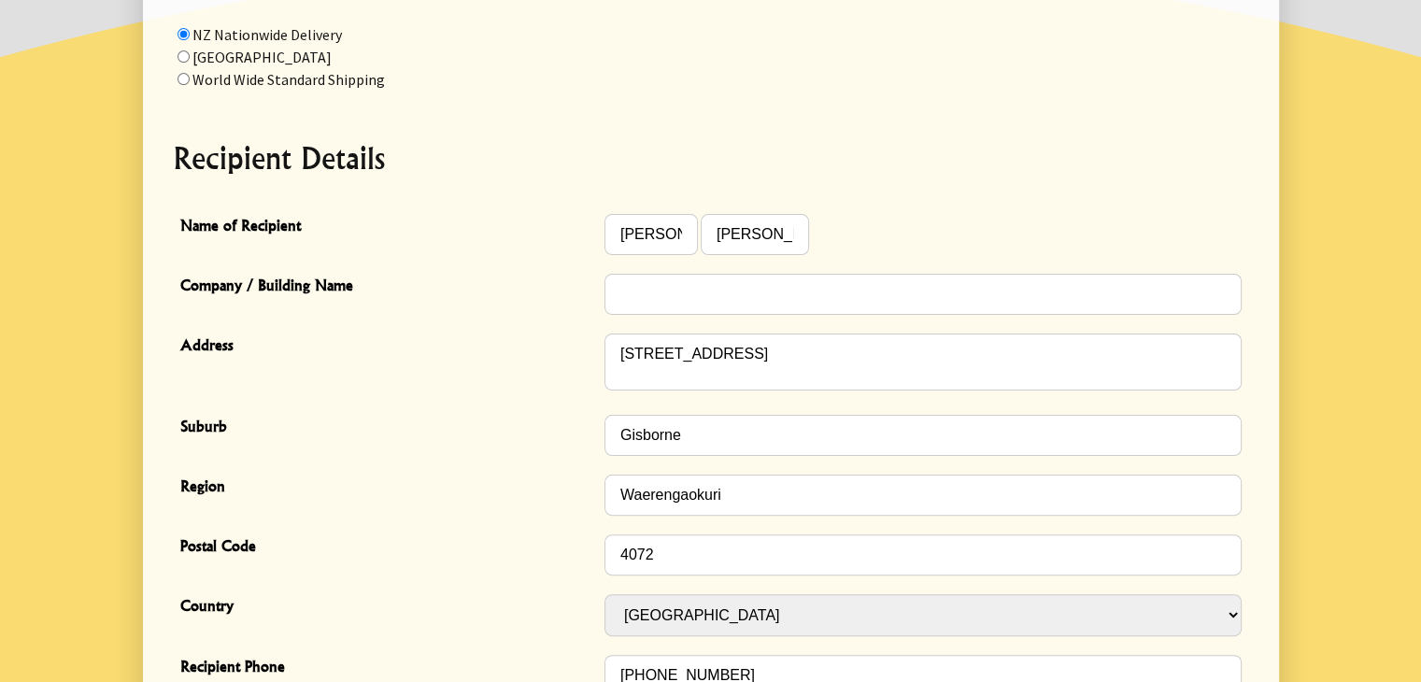
scroll to position [387, 0]
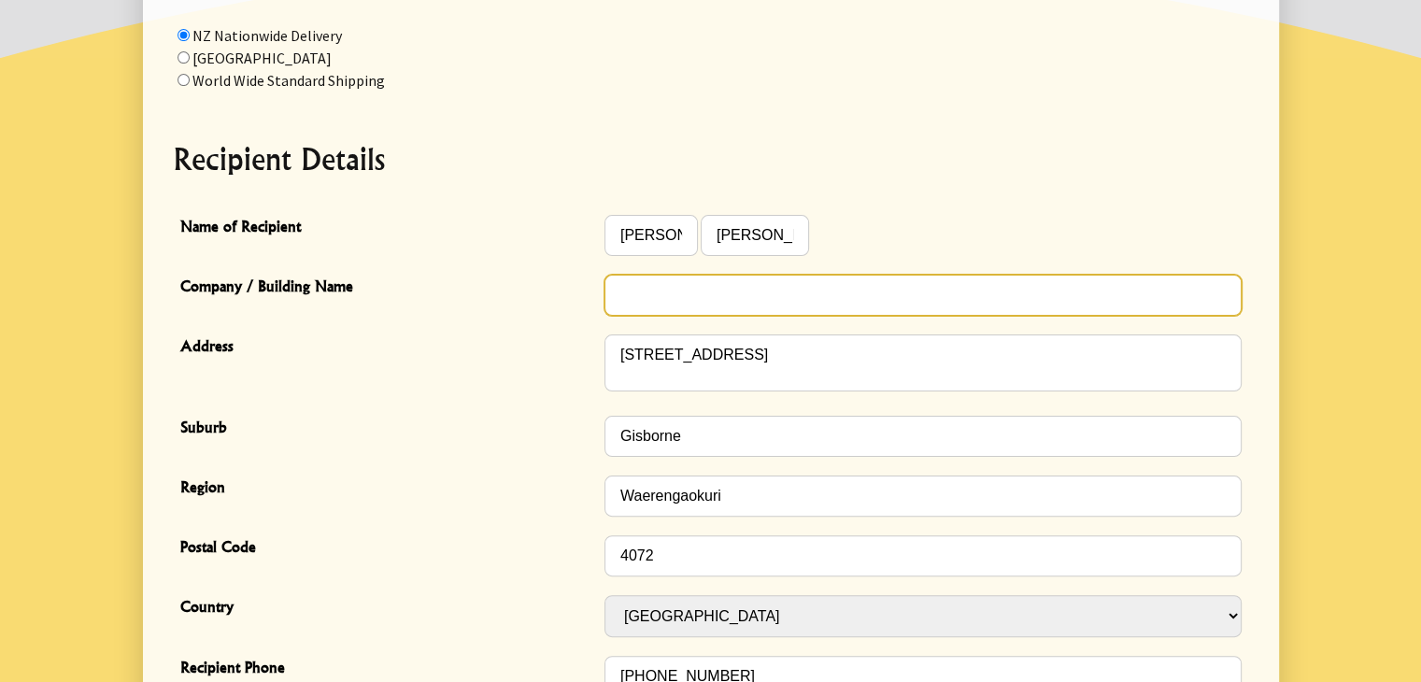
click at [697, 299] on input "Company / Building Name" at bounding box center [923, 295] width 637 height 41
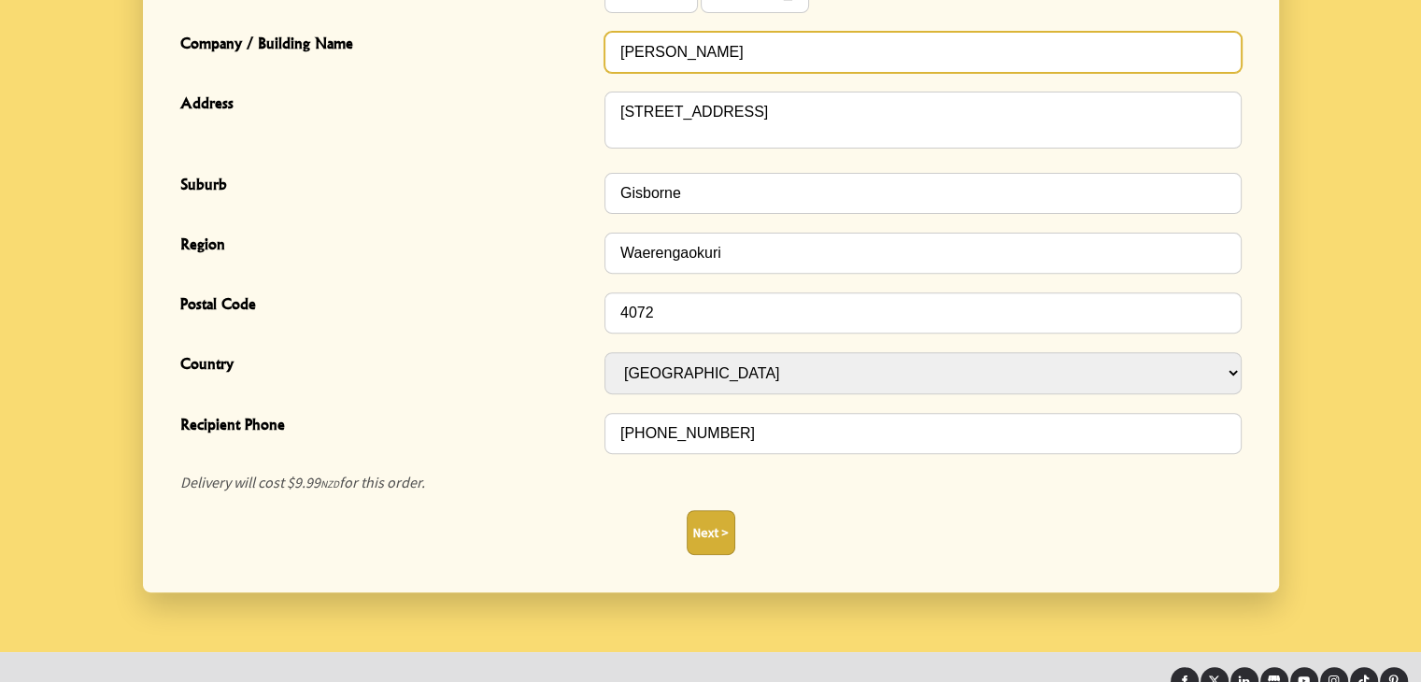
scroll to position [663, 0]
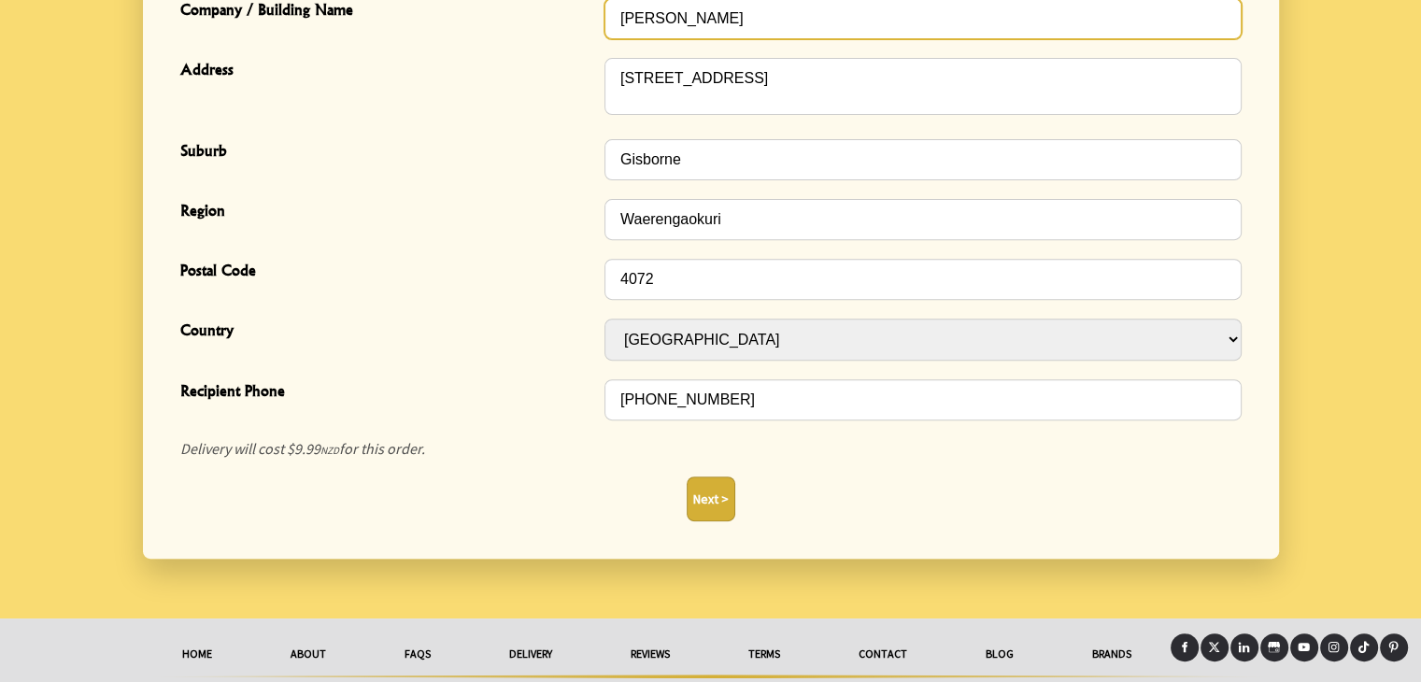
type input "[PERSON_NAME]"
click at [718, 499] on button "Next >" at bounding box center [711, 499] width 49 height 45
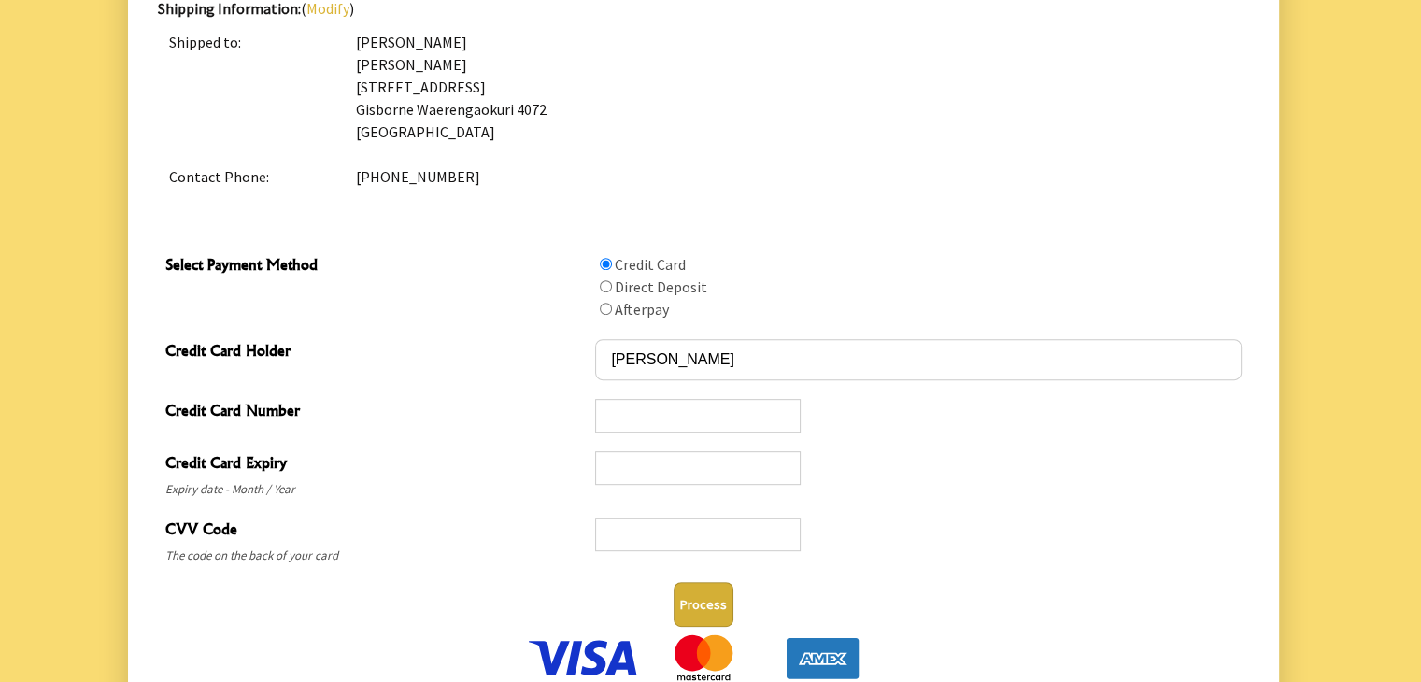
scroll to position [796, 0]
click at [602, 307] on input "Select Payment Method" at bounding box center [606, 309] width 12 height 12
radio input "true"
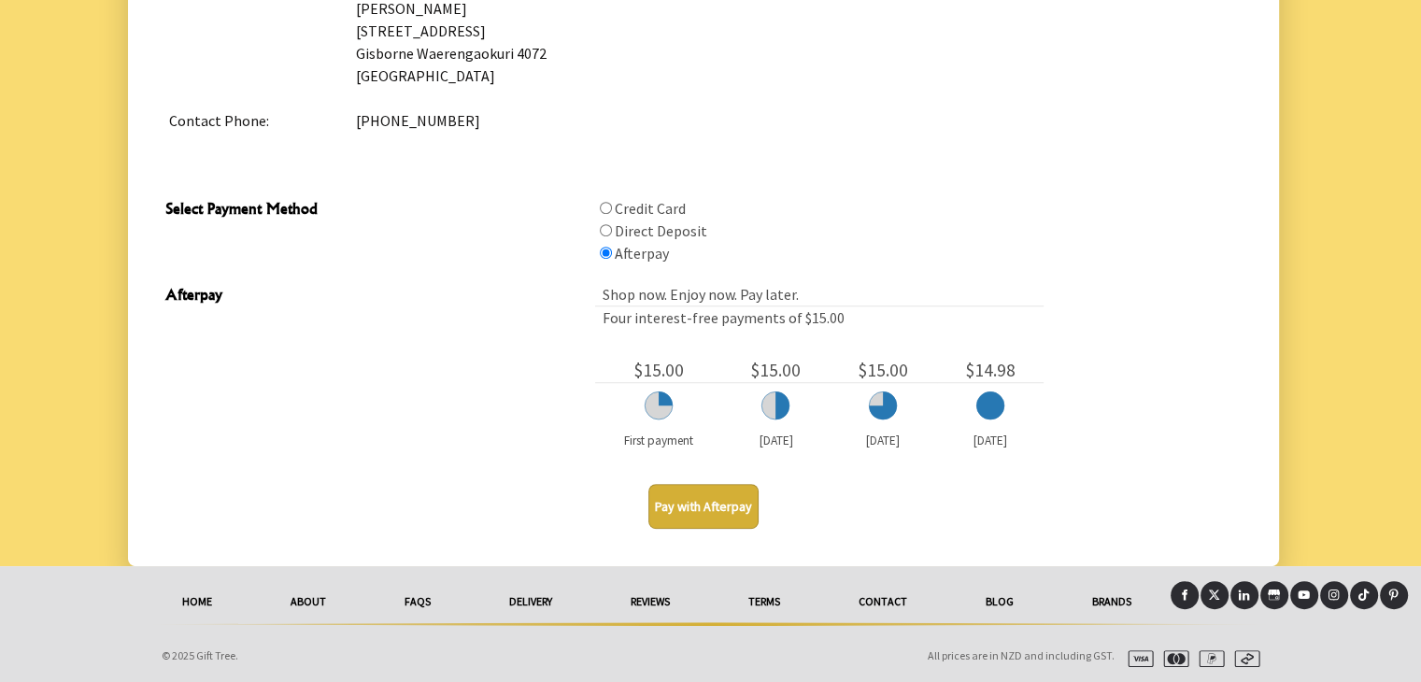
scroll to position [851, 0]
click at [604, 227] on input "Select Payment Method" at bounding box center [606, 231] width 12 height 12
radio input "true"
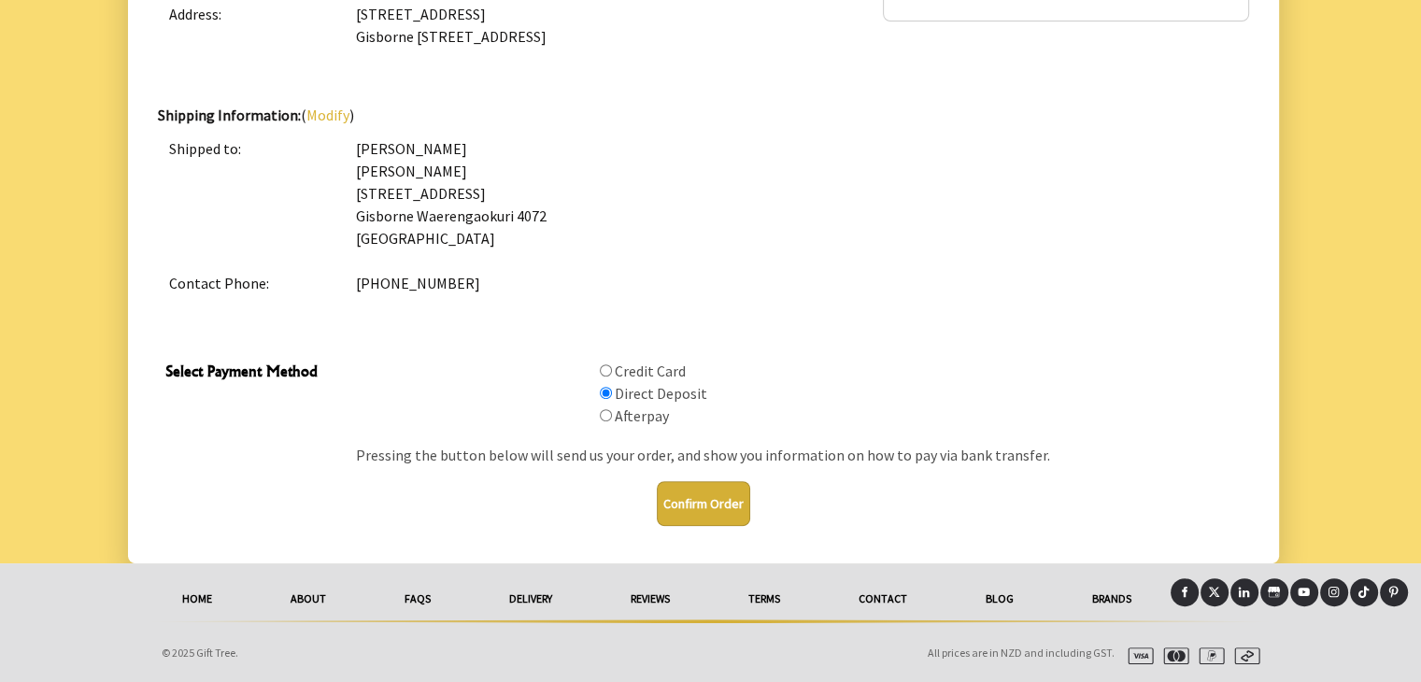
scroll to position [688, 0]
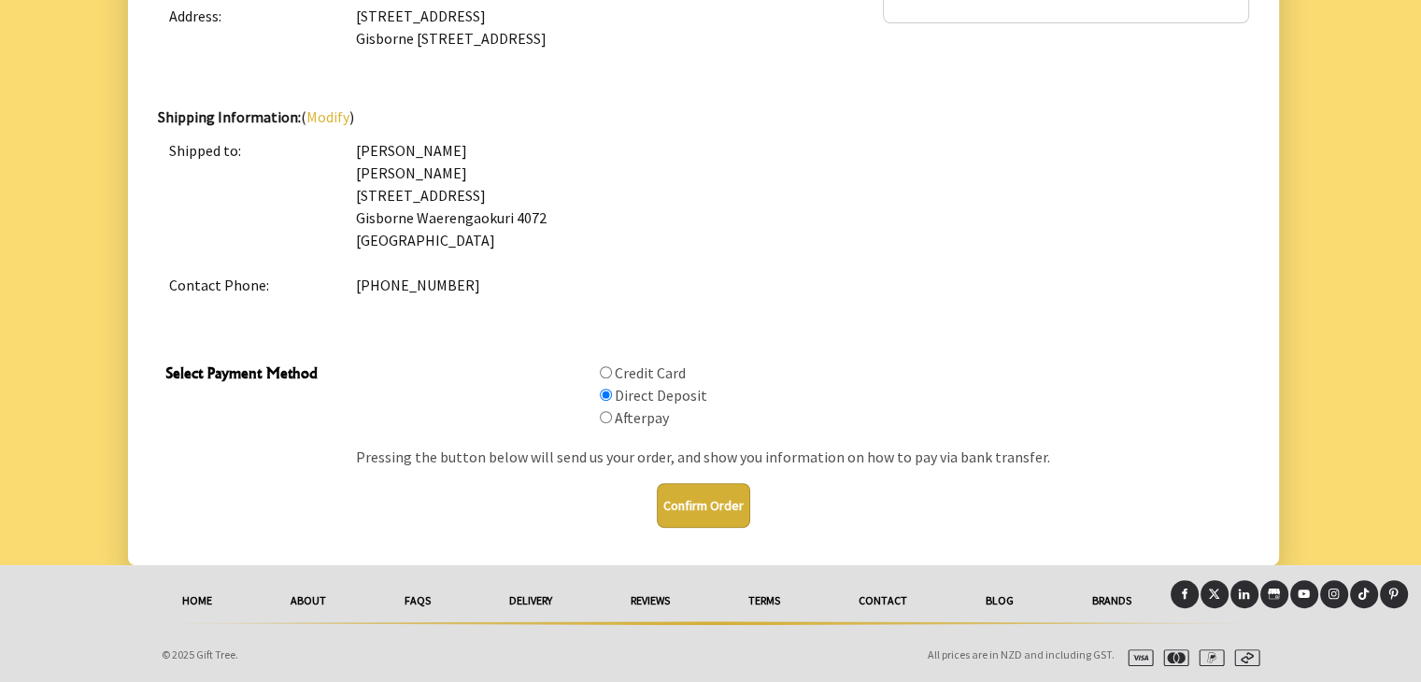
click at [605, 367] on input "Select Payment Method" at bounding box center [606, 372] width 12 height 12
radio input "true"
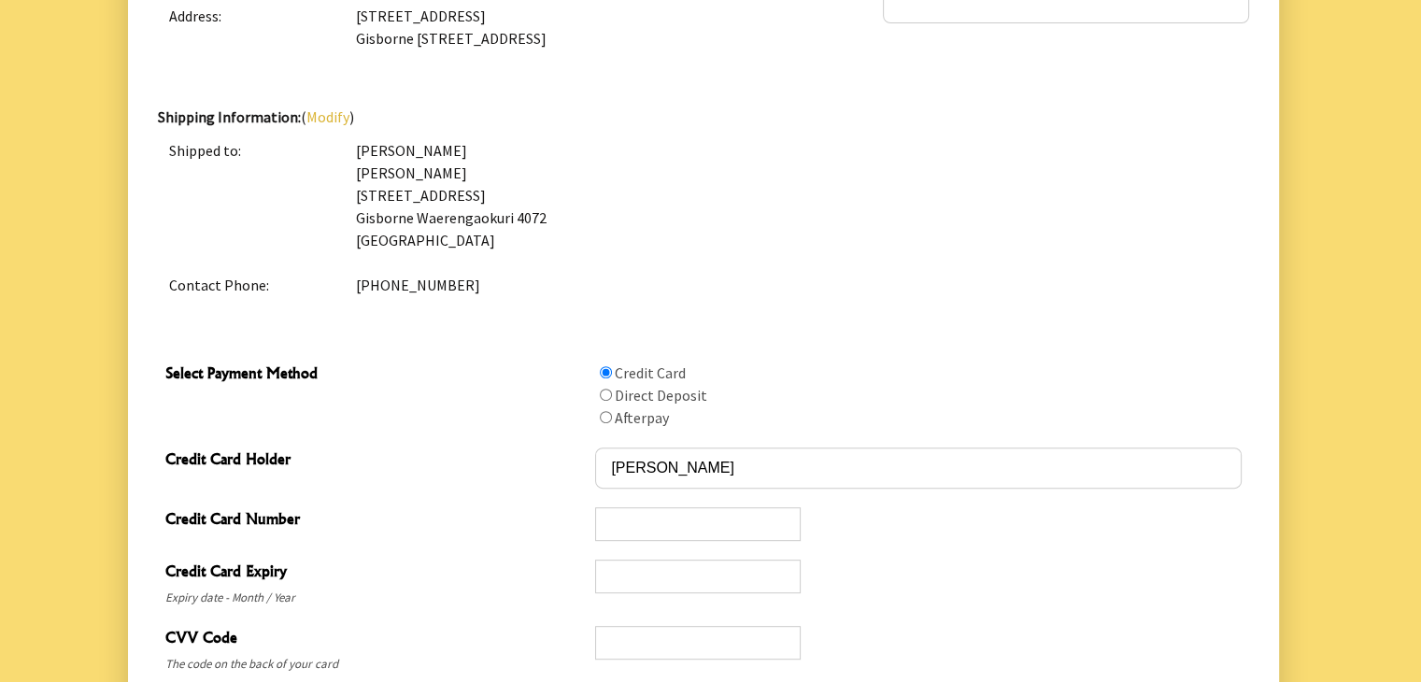
scroll to position [960, 0]
